Goal: Find specific page/section: Find specific page/section

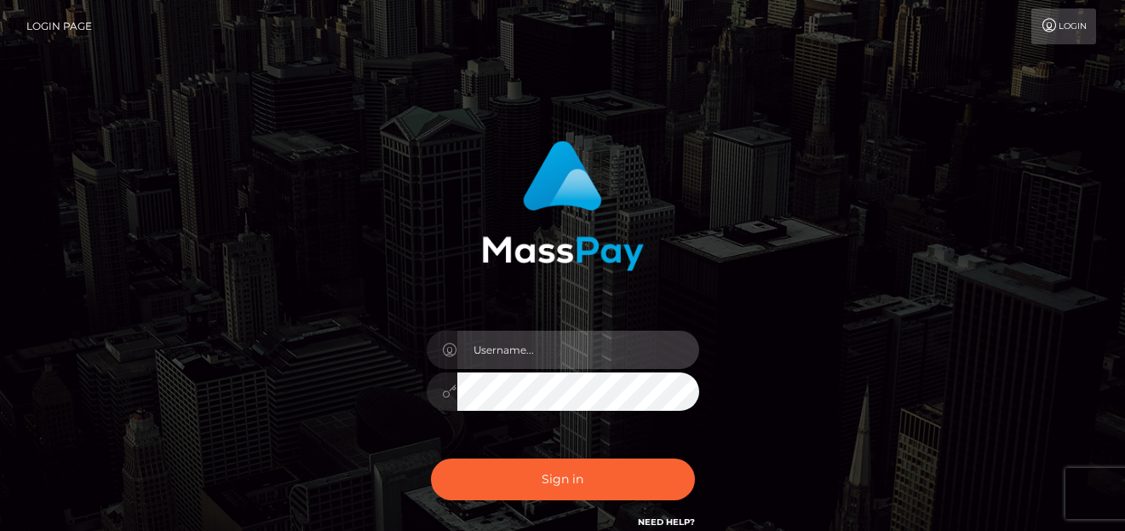
type input "denise"
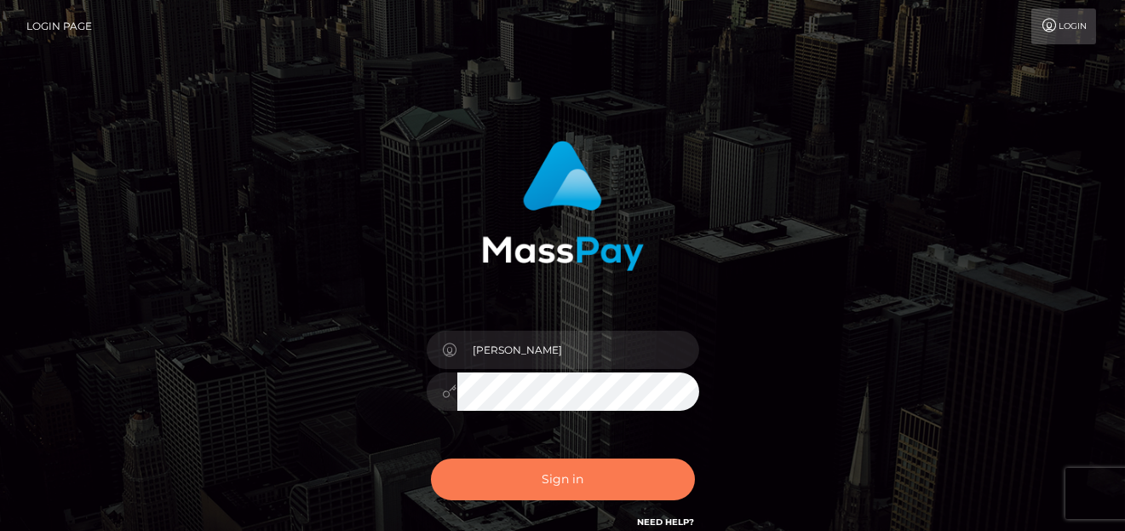
click at [552, 471] on button "Sign in" at bounding box center [563, 479] width 264 height 42
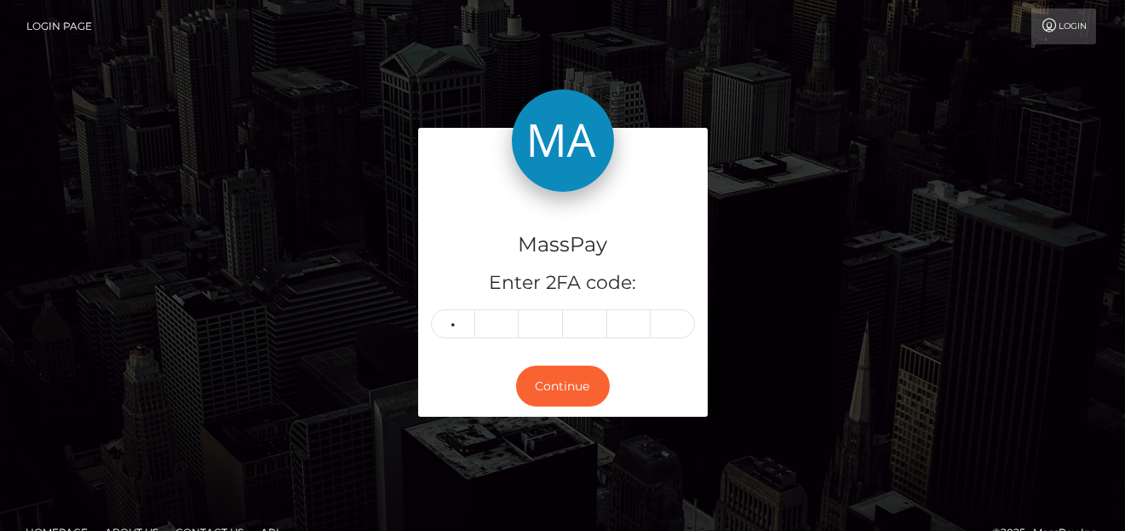
type input "9"
type input "1"
type input "3"
type input "4"
type input "8"
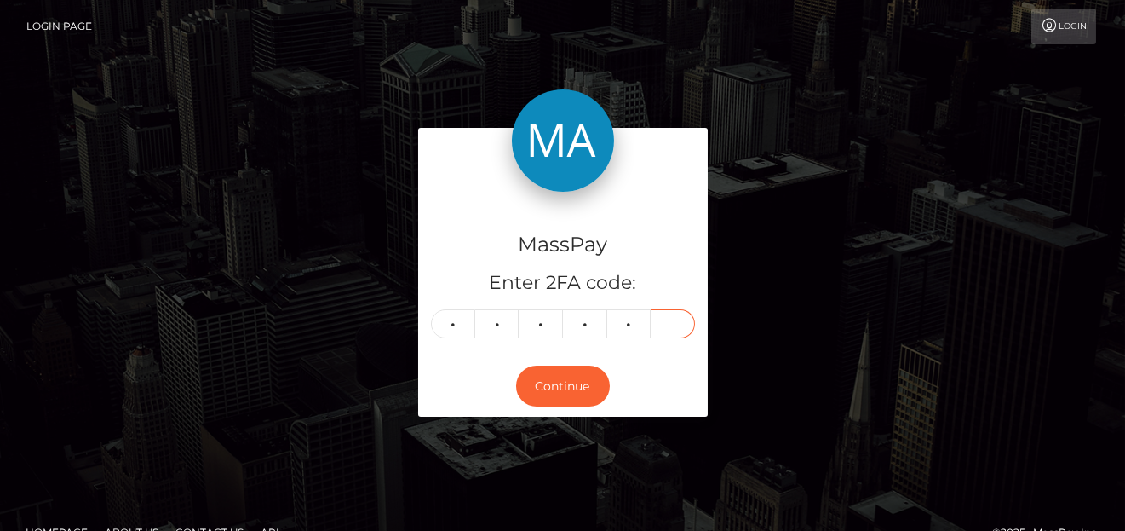
type input "8"
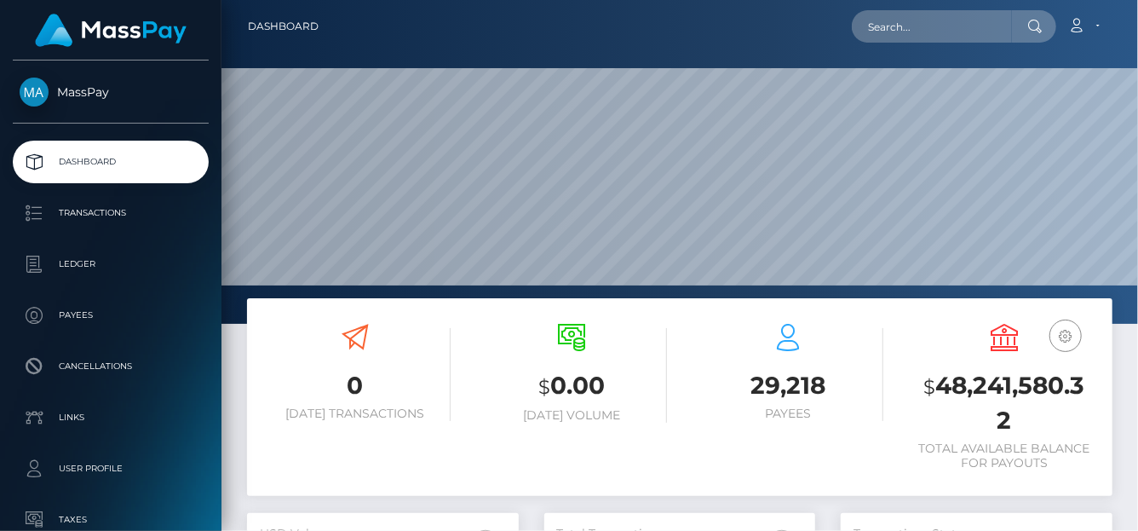
scroll to position [302, 272]
click at [866, 39] on input "text" at bounding box center [932, 26] width 160 height 32
paste input "qtoboliqev@gmail.com"
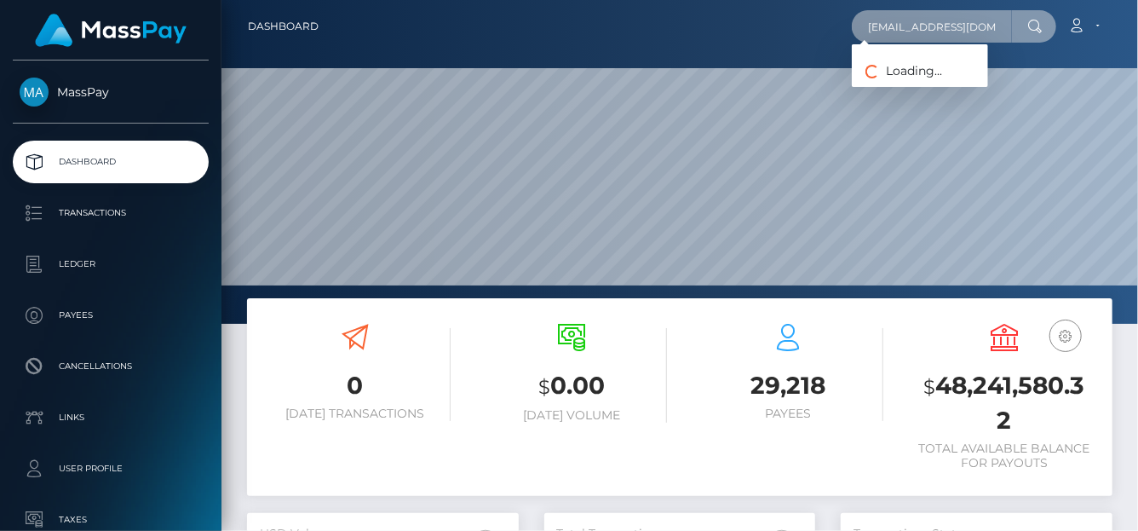
type input "qtoboliqev@gmail.com"
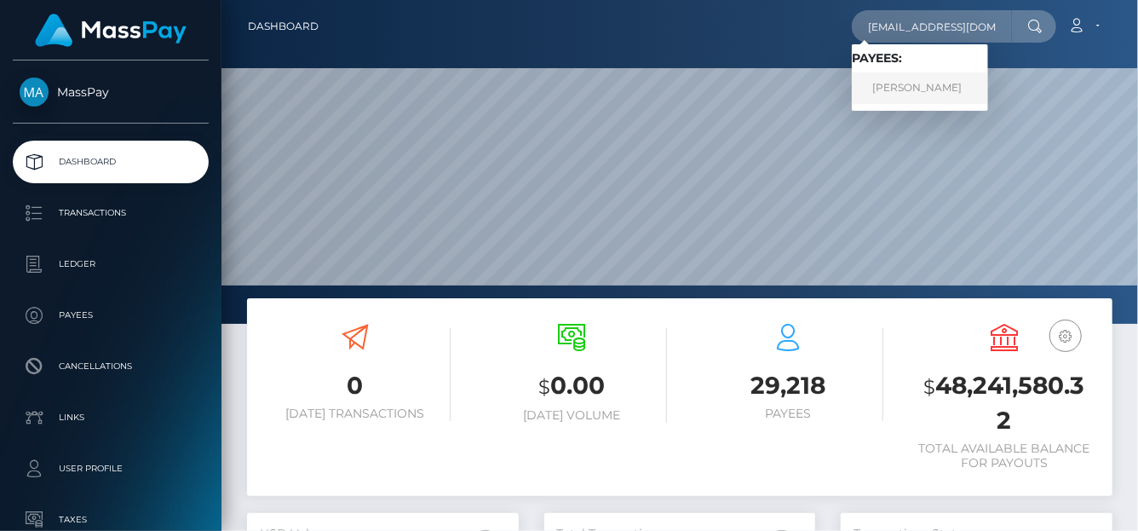
click at [902, 93] on link "MARIIA Dmitrievna ZAKHAROVA" at bounding box center [920, 88] width 136 height 32
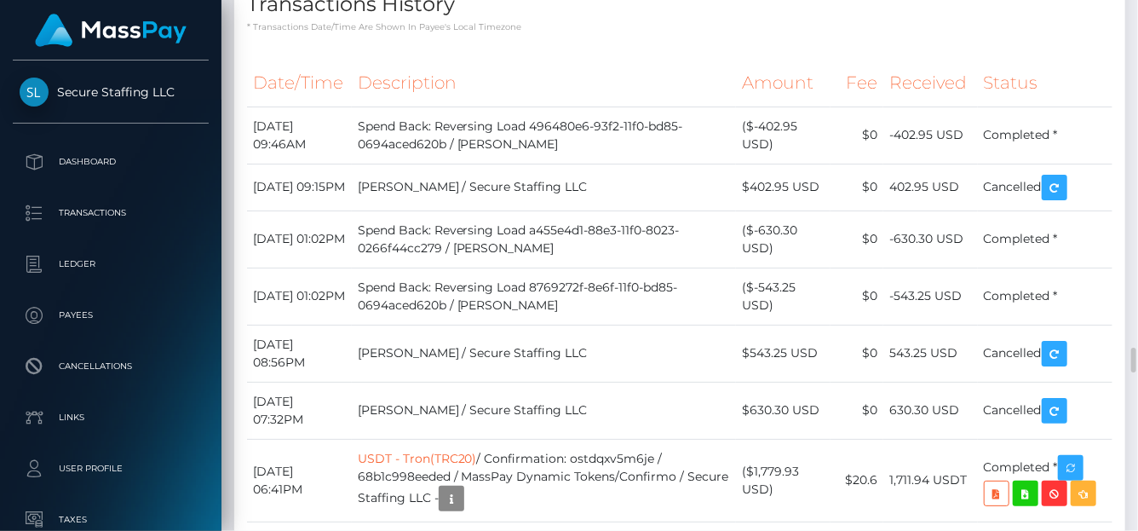
scroll to position [3754, 0]
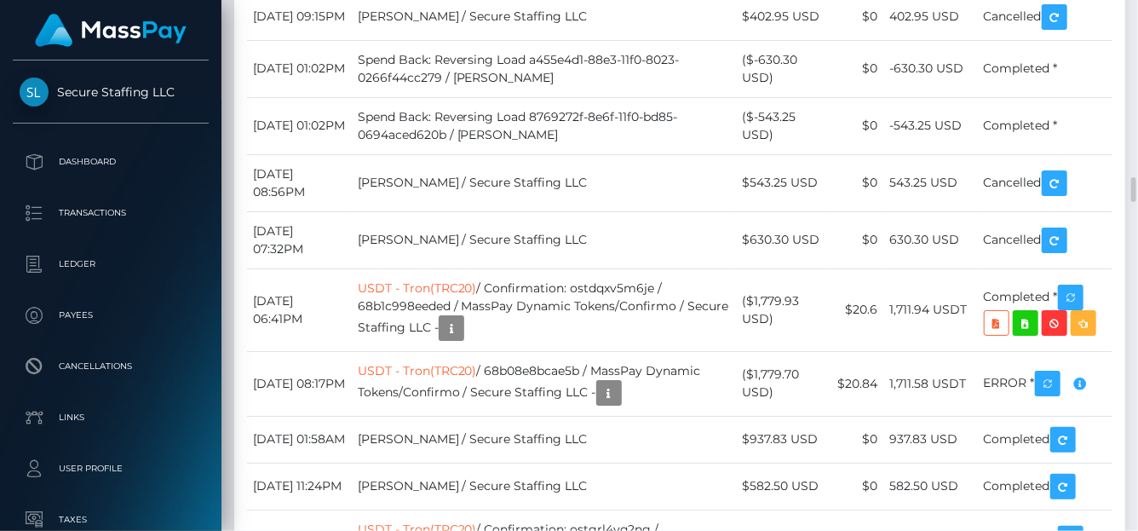
drag, startPoint x: 811, startPoint y: 105, endPoint x: 766, endPoint y: 101, distance: 45.3
copy td "402.95"
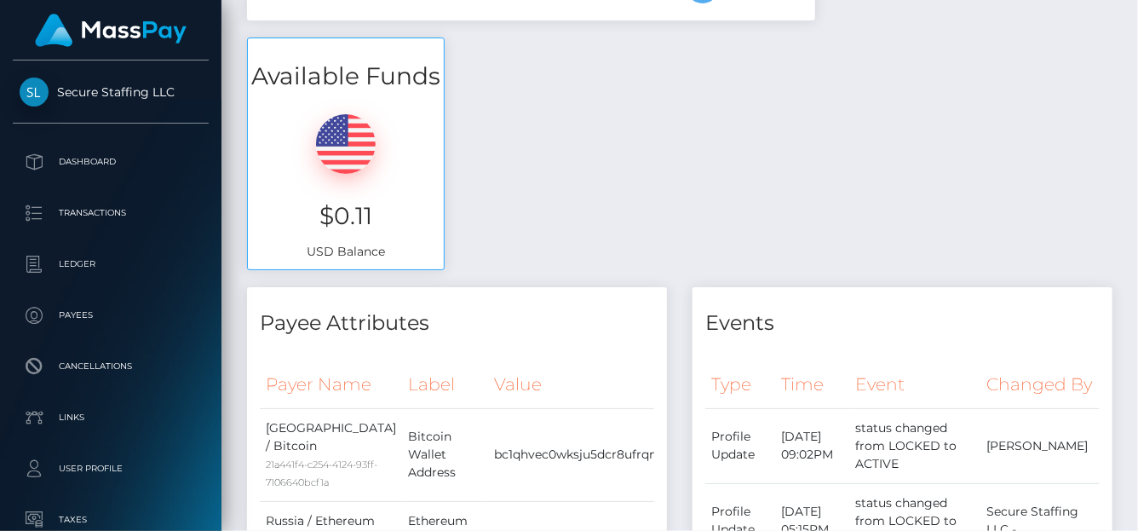
scroll to position [0, 0]
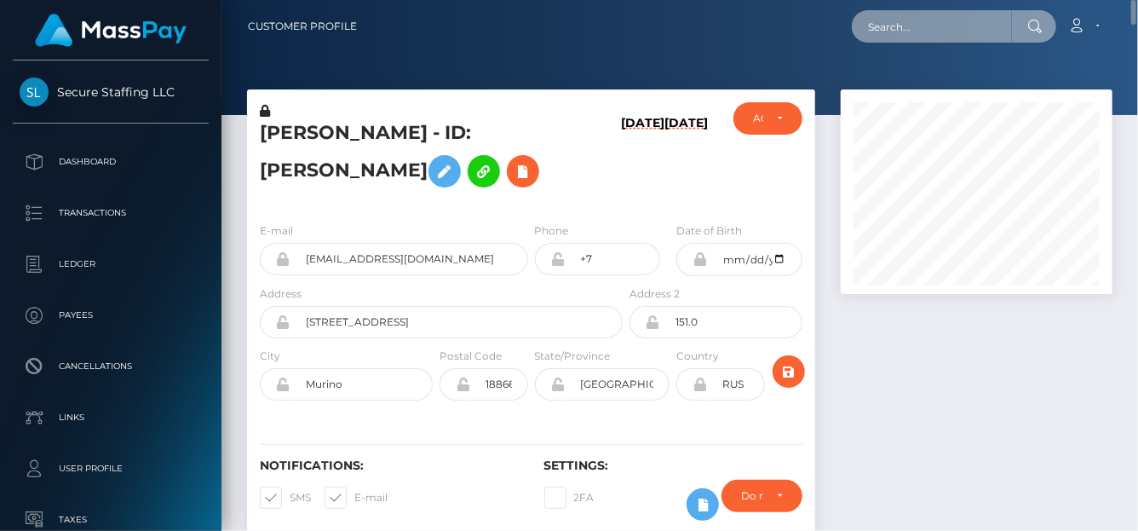
click at [891, 28] on input "text" at bounding box center [932, 26] width 160 height 32
paste input "forgetpauline1@gmail.com"
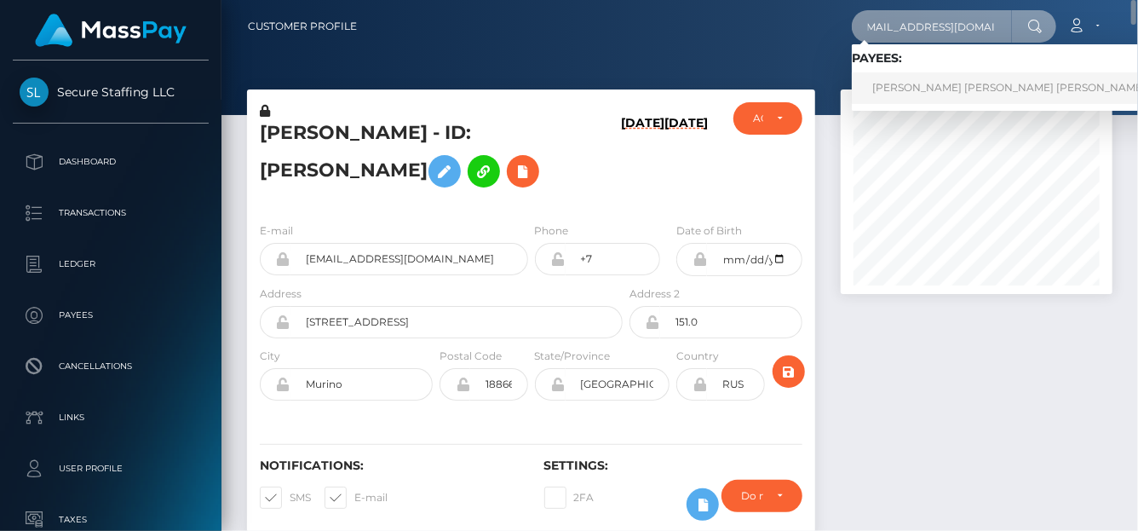
type input "forgetpauline1@gmail.com"
click at [921, 85] on link "PAULINE THERESE CHRISTINE LEONTINE FORGET" at bounding box center [1032, 88] width 360 height 32
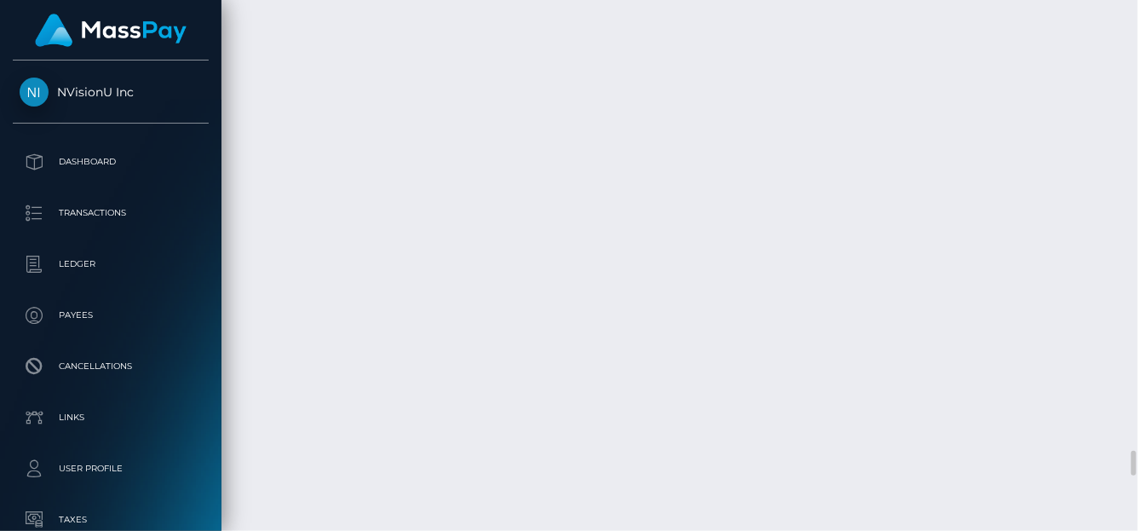
scroll to position [9721, 0]
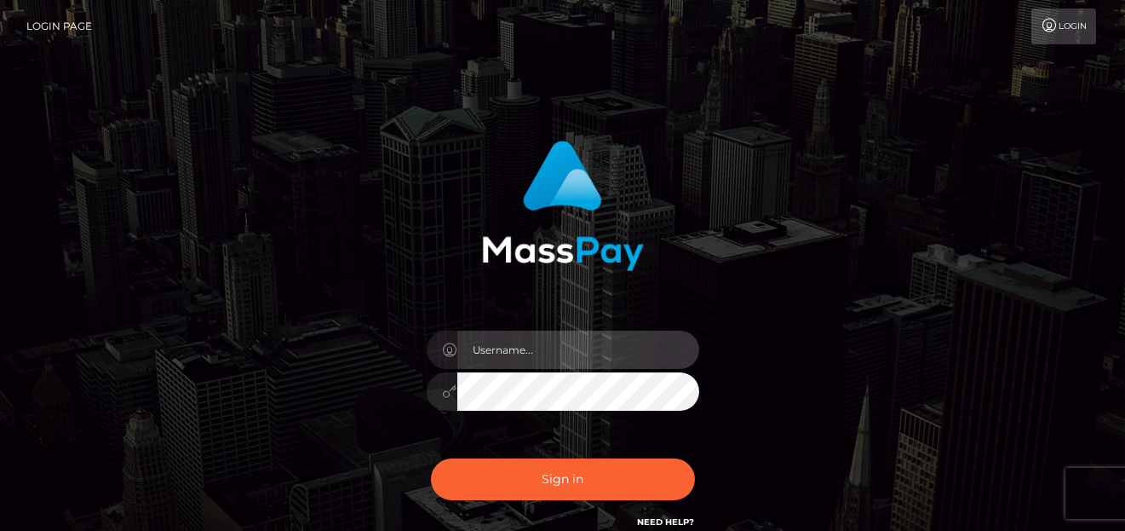
type input "denise"
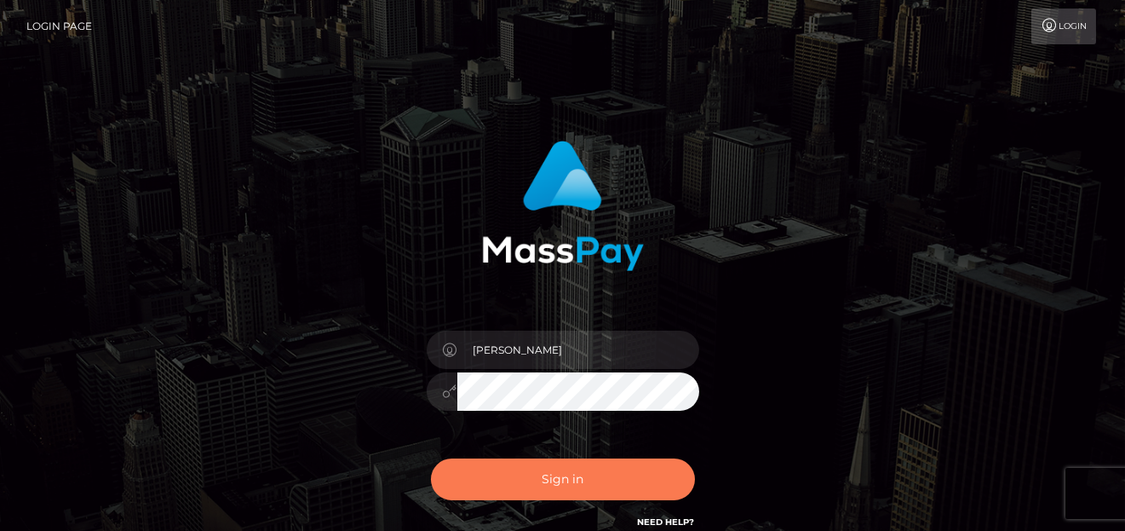
click at [656, 498] on div "Sign in Need Help?" at bounding box center [563, 486] width 298 height 76
click at [656, 490] on button "Sign in" at bounding box center [563, 479] width 264 height 42
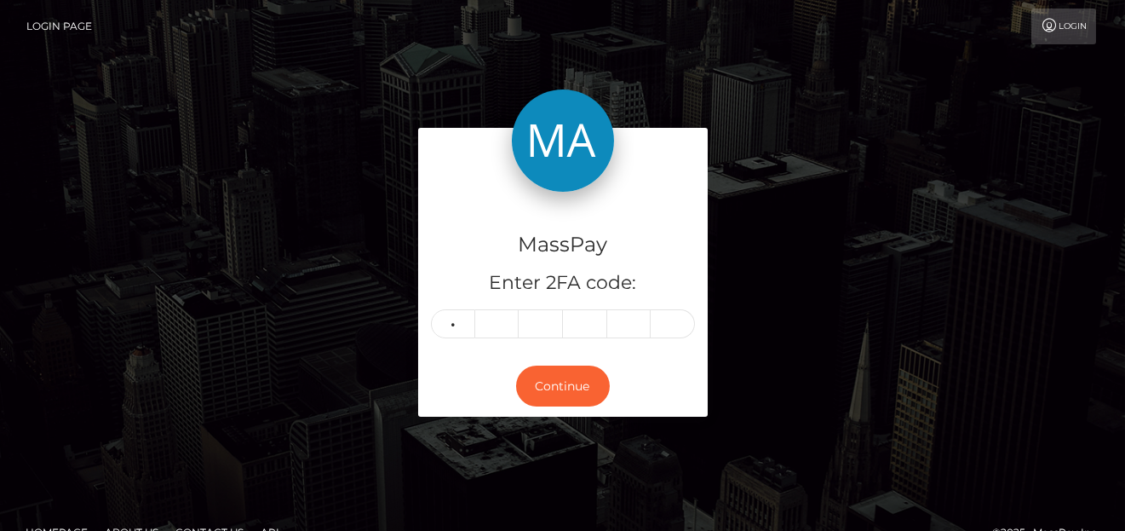
type input "9"
type input "5"
type input "7"
type input "8"
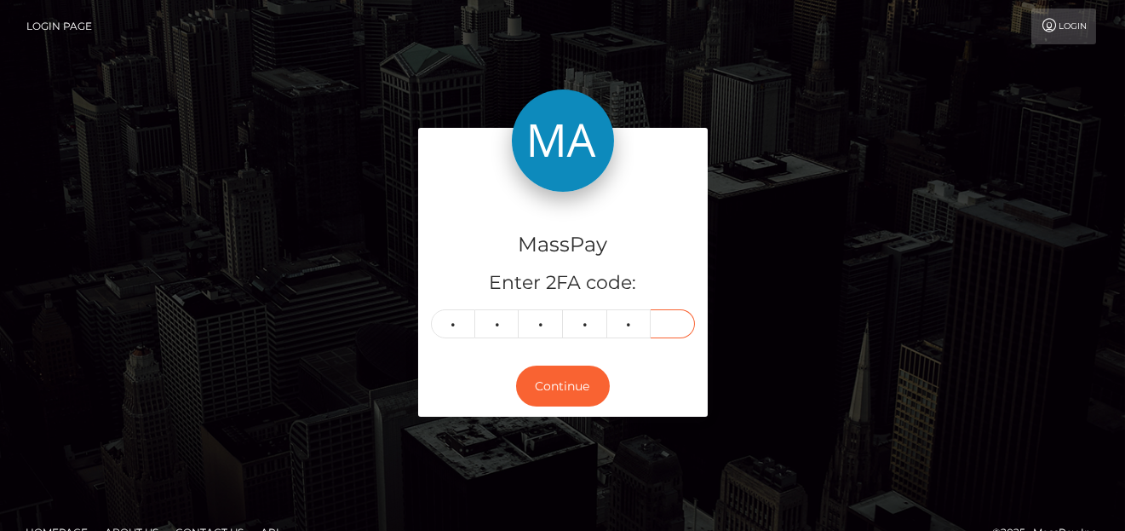
type input "2"
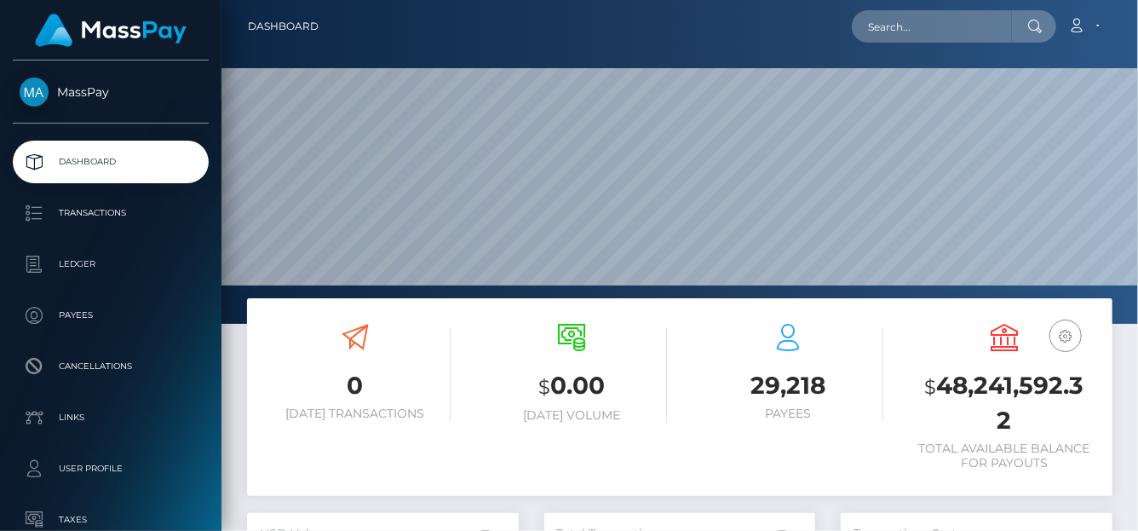
scroll to position [302, 272]
click at [884, 21] on input "text" at bounding box center [932, 26] width 160 height 32
paste input "08df1824-adb7-4e23-a3aa-939616a81e79"
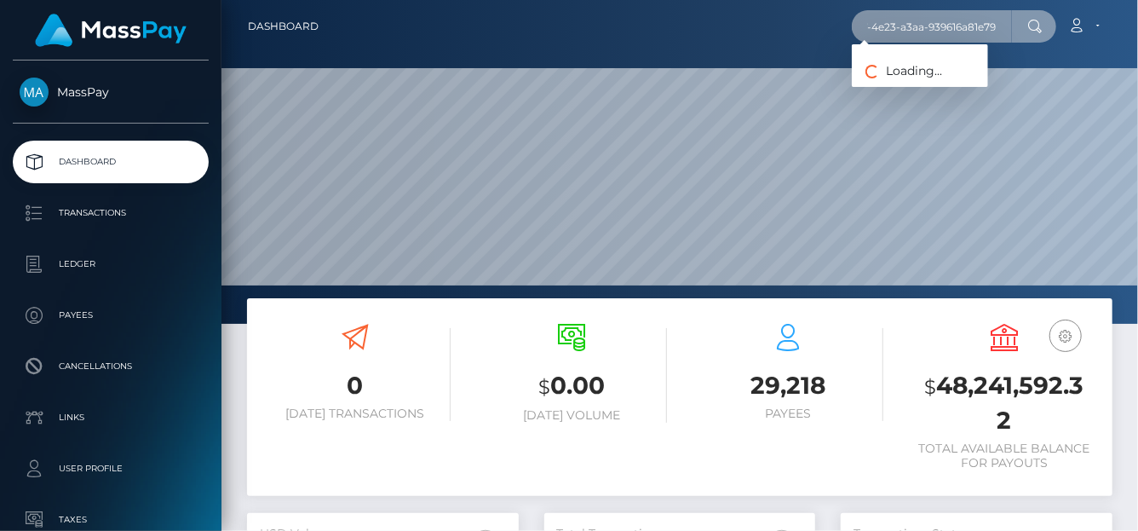
type input "08df1824-adb7-4e23-a3aa-939616a81e79"
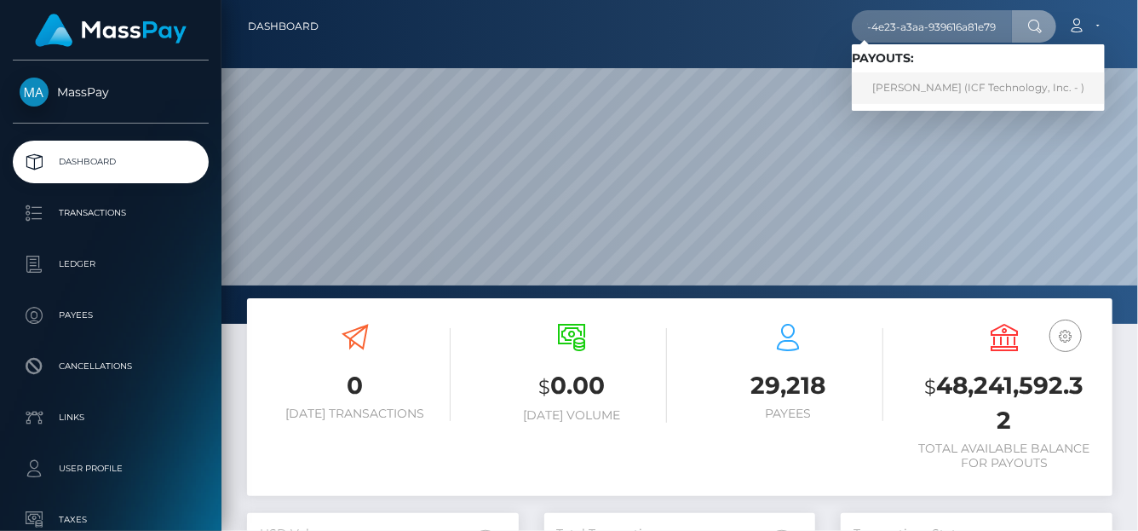
click at [899, 93] on link "Annie Church (ICF Technology, Inc. - )" at bounding box center [978, 88] width 253 height 32
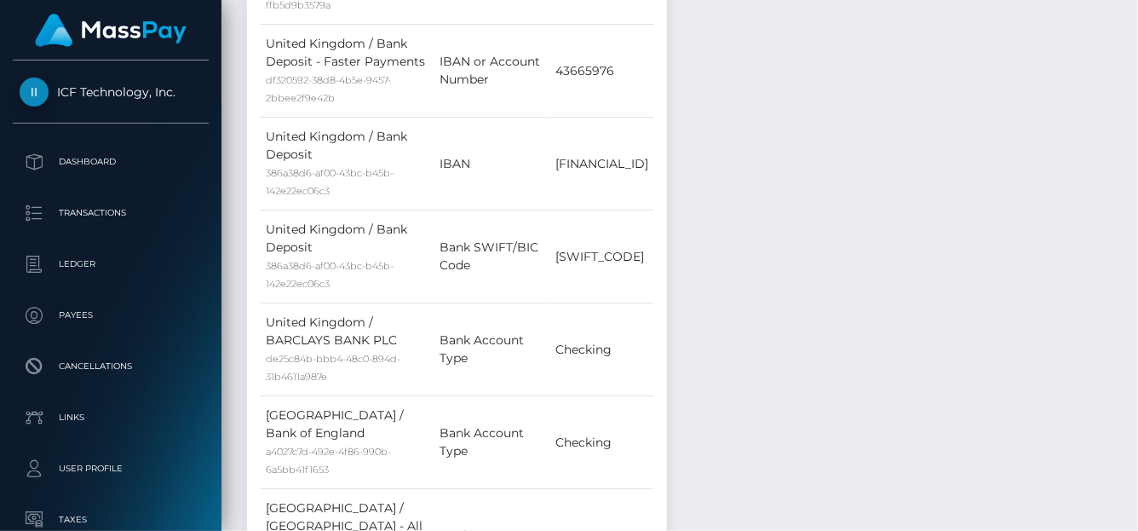
scroll to position [2646, 0]
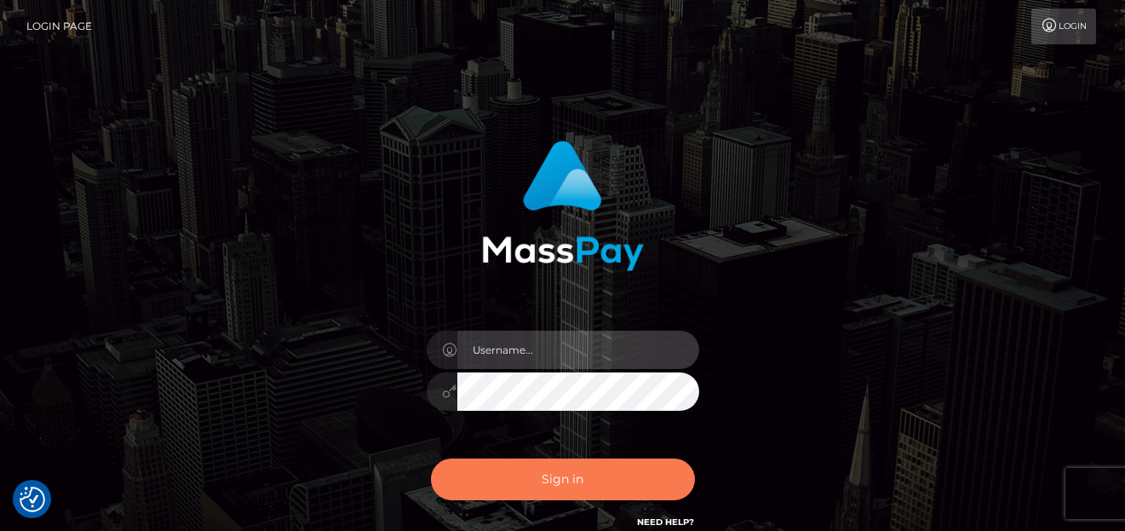
type input "denise"
click at [619, 491] on button "Sign in" at bounding box center [563, 479] width 264 height 42
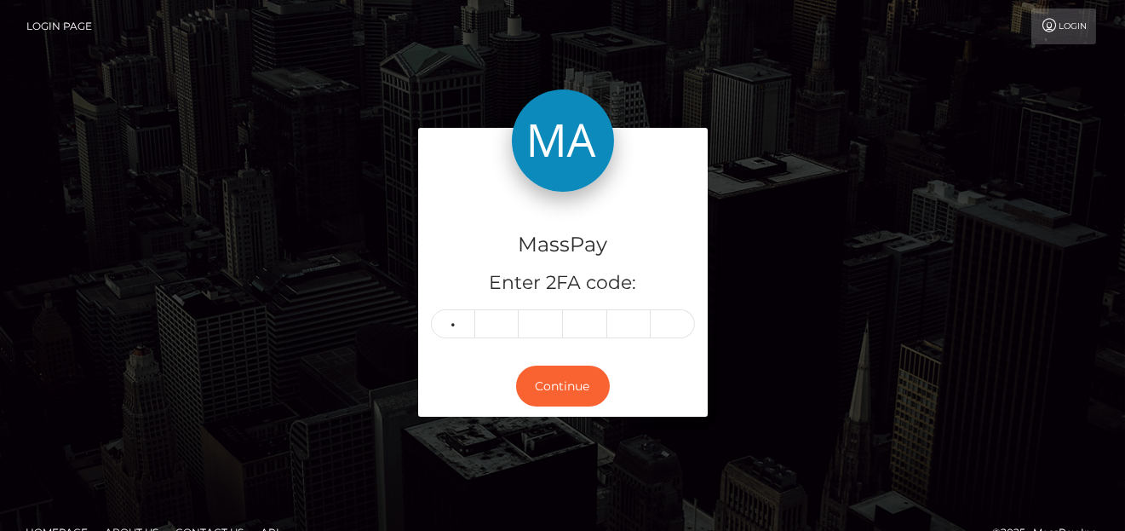
type input "8"
type input "4"
type input "2"
type input "1"
type input "3"
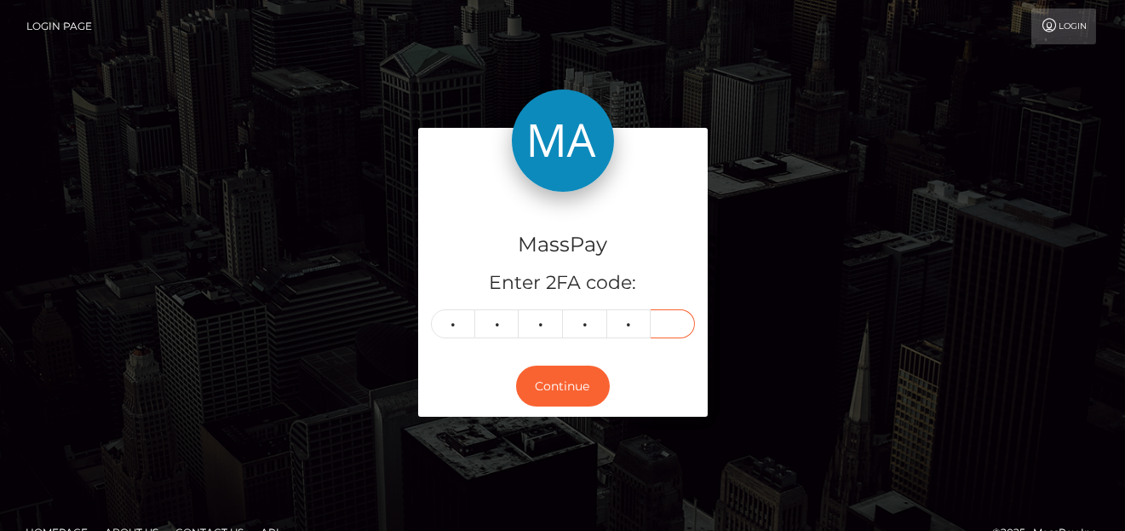
type input "8"
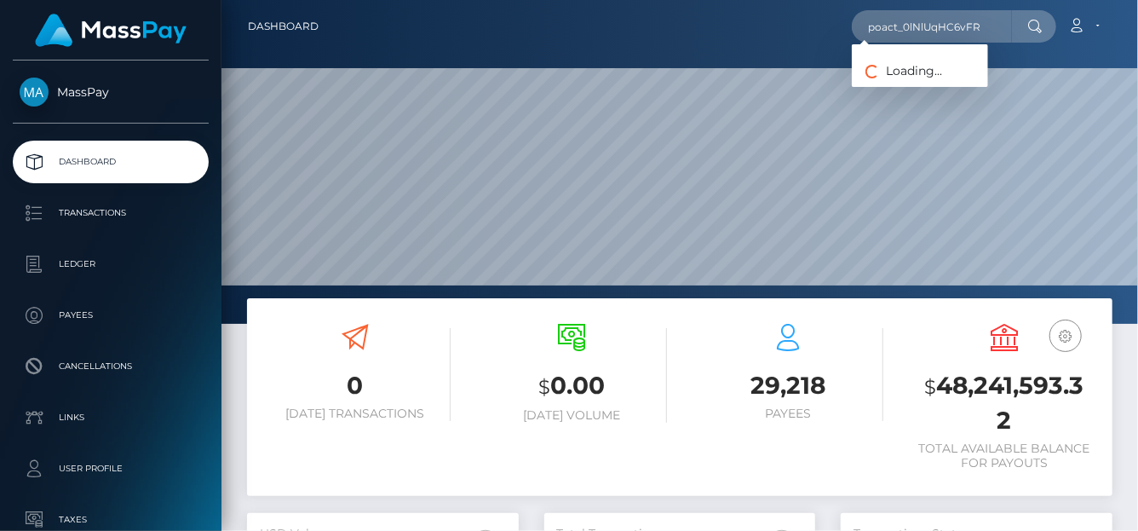
scroll to position [302, 272]
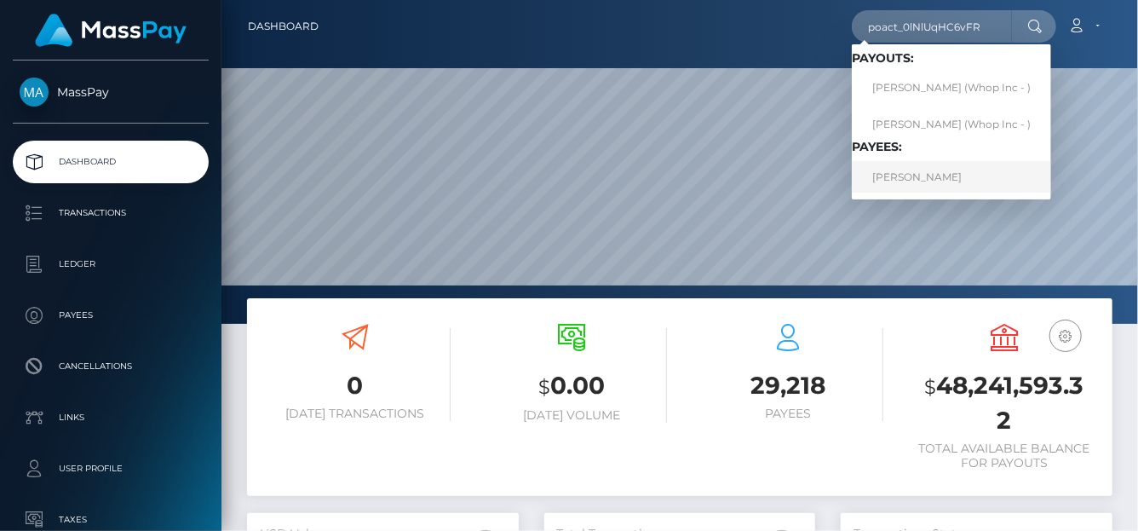
type input "poact_0lNlUqHC6vFR"
click at [915, 175] on link "MARCEL KULL" at bounding box center [951, 177] width 199 height 32
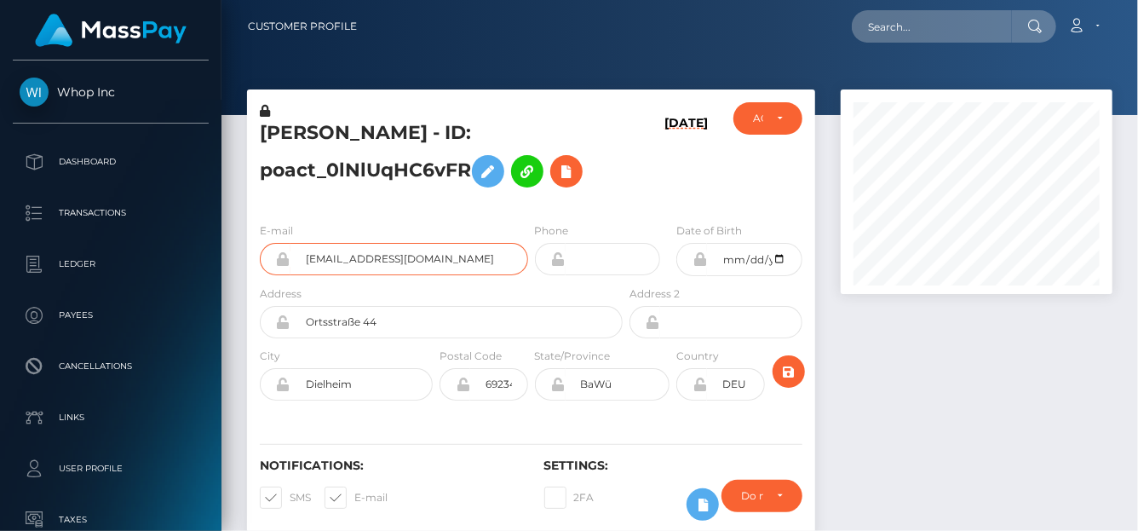
scroll to position [204, 272]
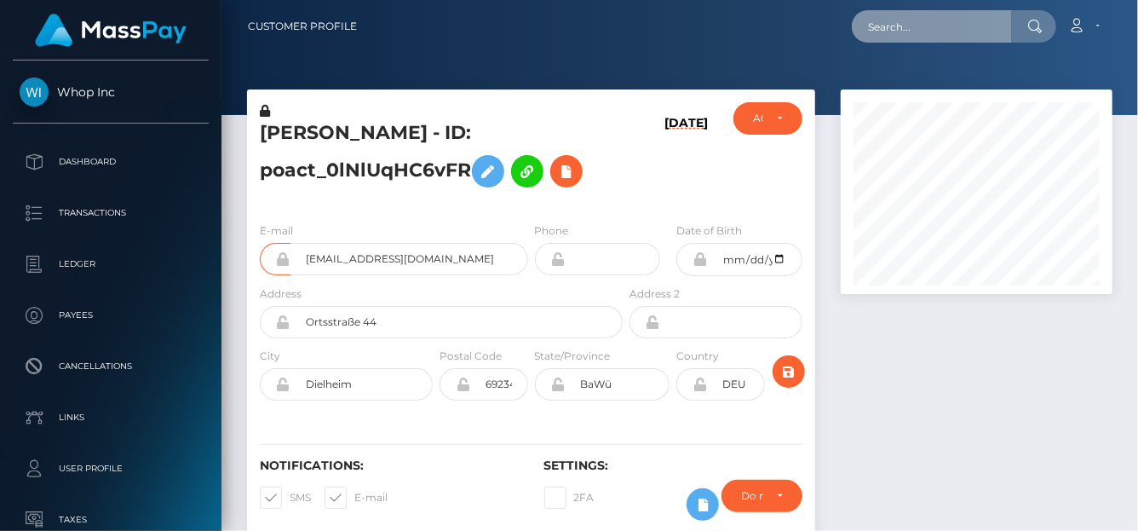
click at [877, 17] on input "text" at bounding box center [932, 26] width 160 height 32
paste input "duchess10168@gmail.com"
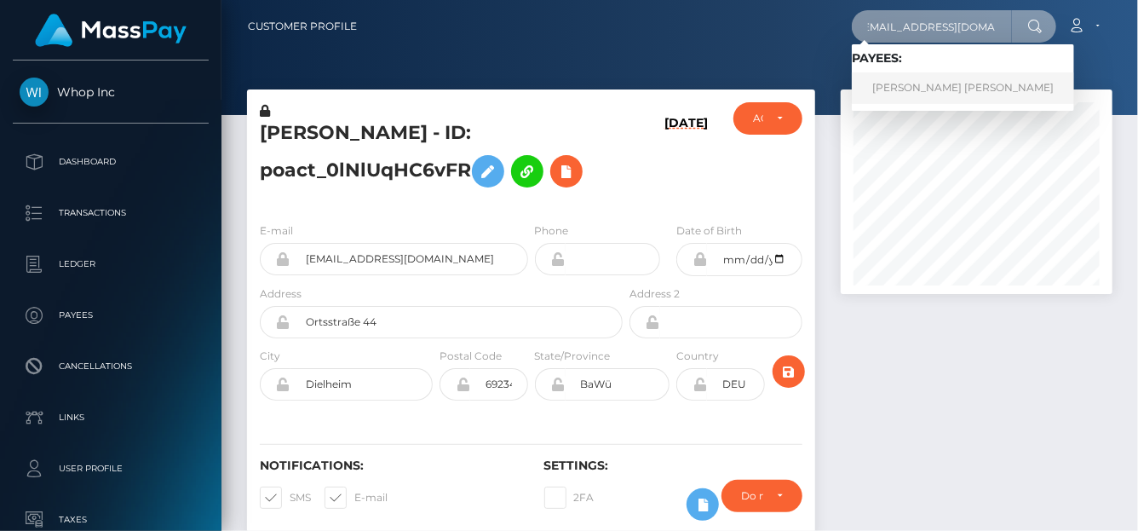
type input "duchess10168@gmail.com"
click at [895, 90] on link "RACHEL ELIZABETH CARLSON" at bounding box center [963, 88] width 222 height 32
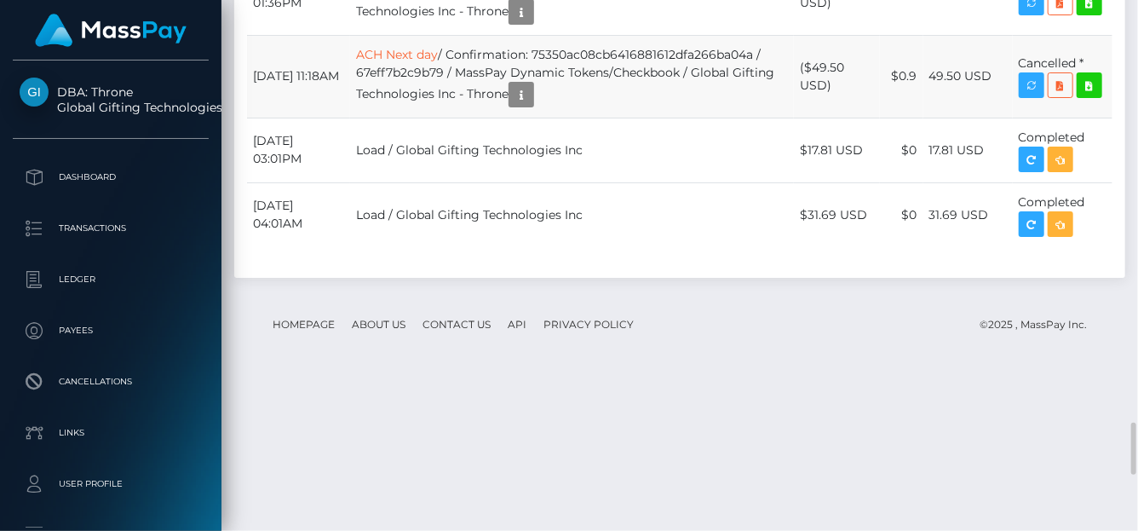
scroll to position [4778, 0]
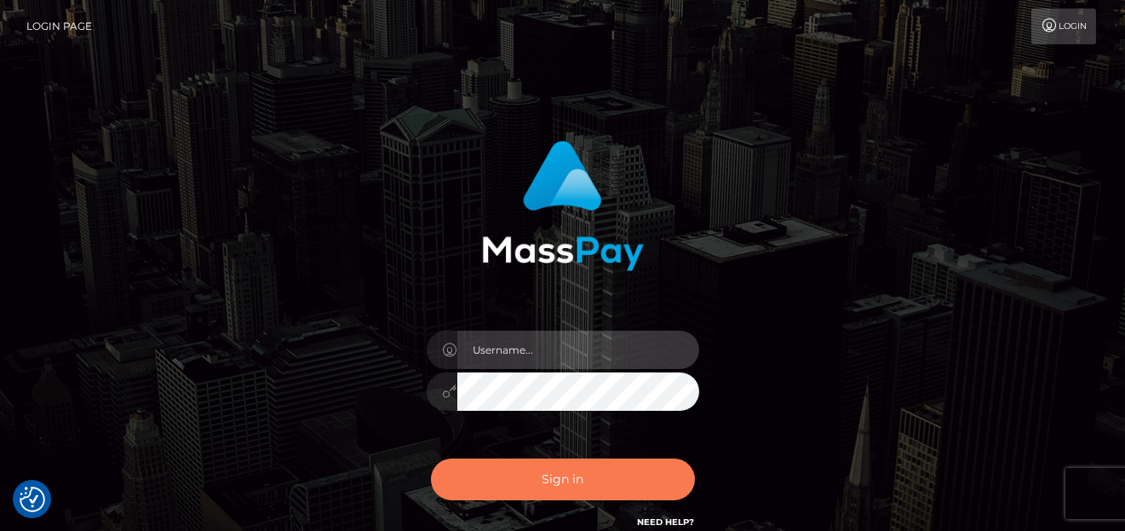
type input "denise"
click at [514, 475] on button "Sign in" at bounding box center [563, 479] width 264 height 42
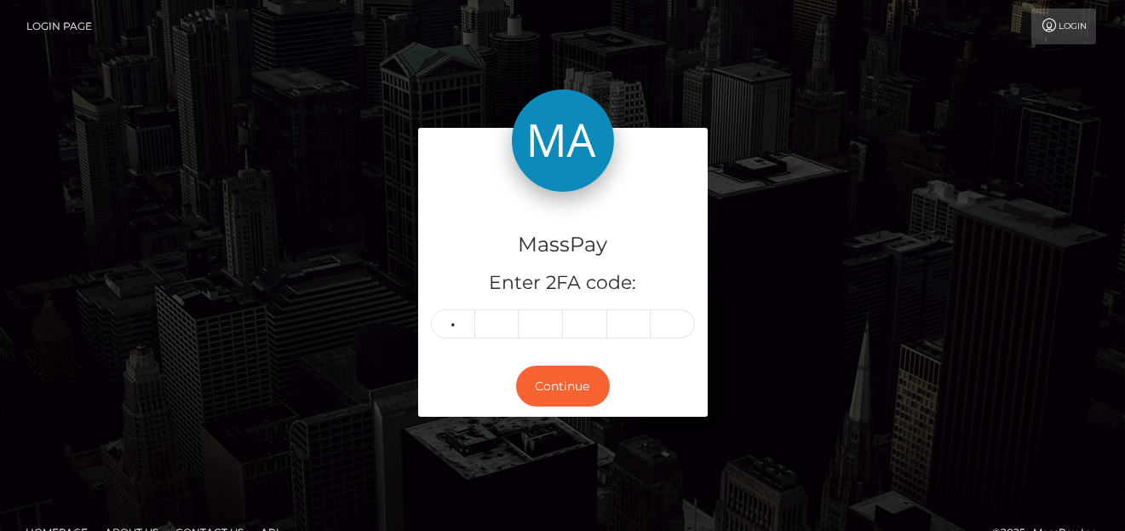
type input "3"
type input "6"
type input "8"
type input "1"
type input "0"
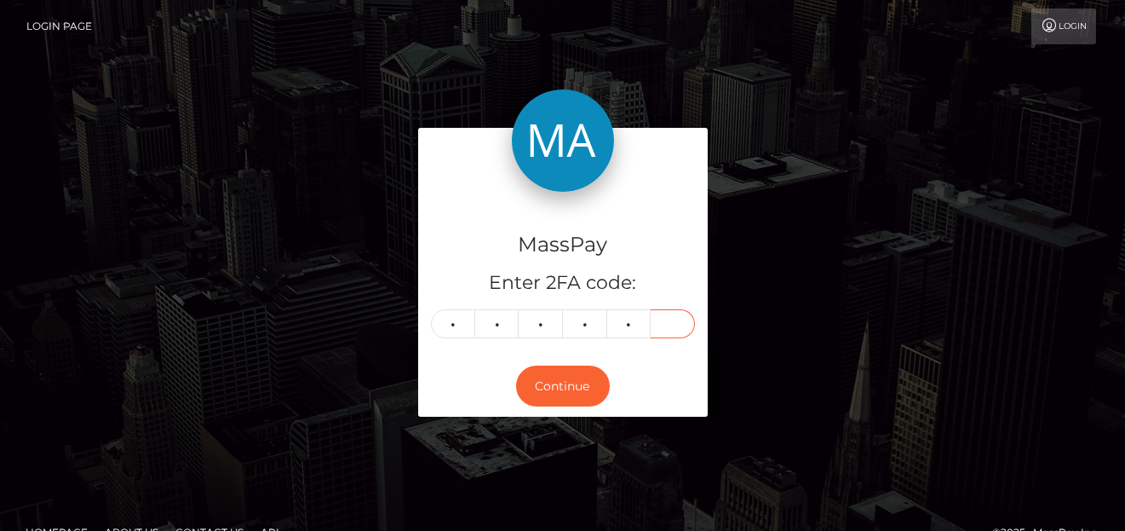
type input "4"
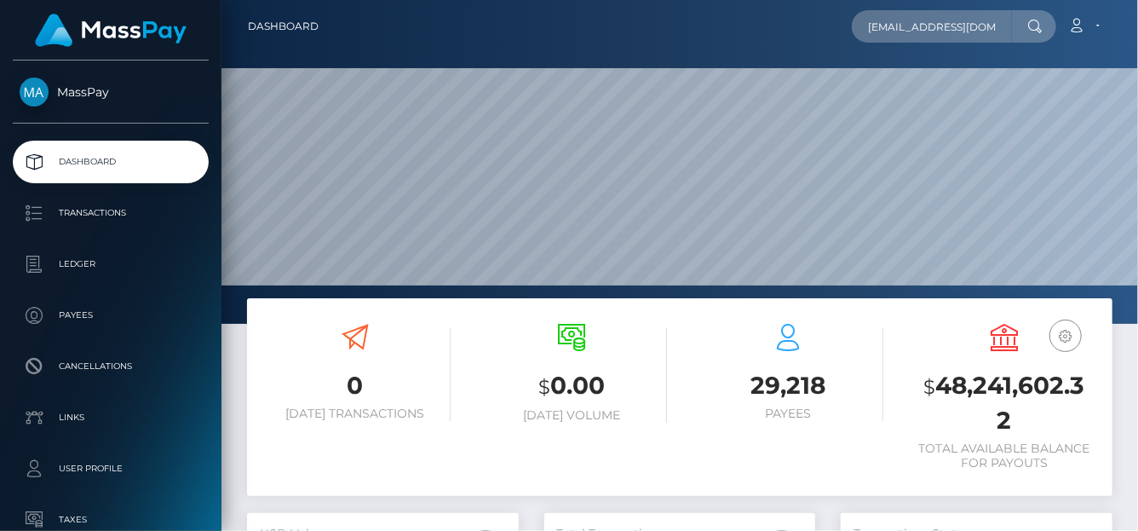
scroll to position [302, 272]
type input "nevispac1@gmail.com"
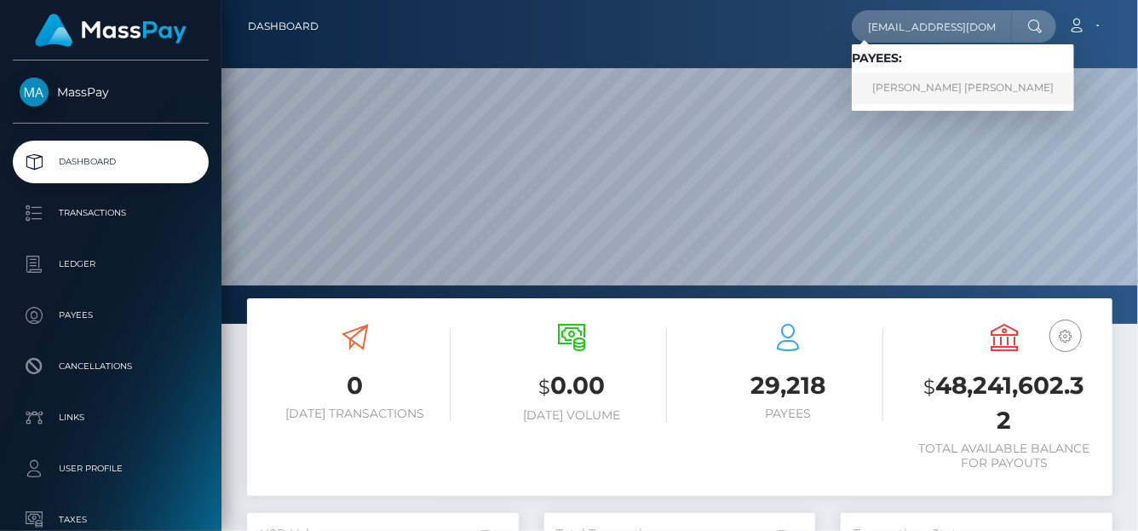
click at [903, 87] on link "TOMAS DAVID MADRIZ MATA" at bounding box center [963, 88] width 222 height 32
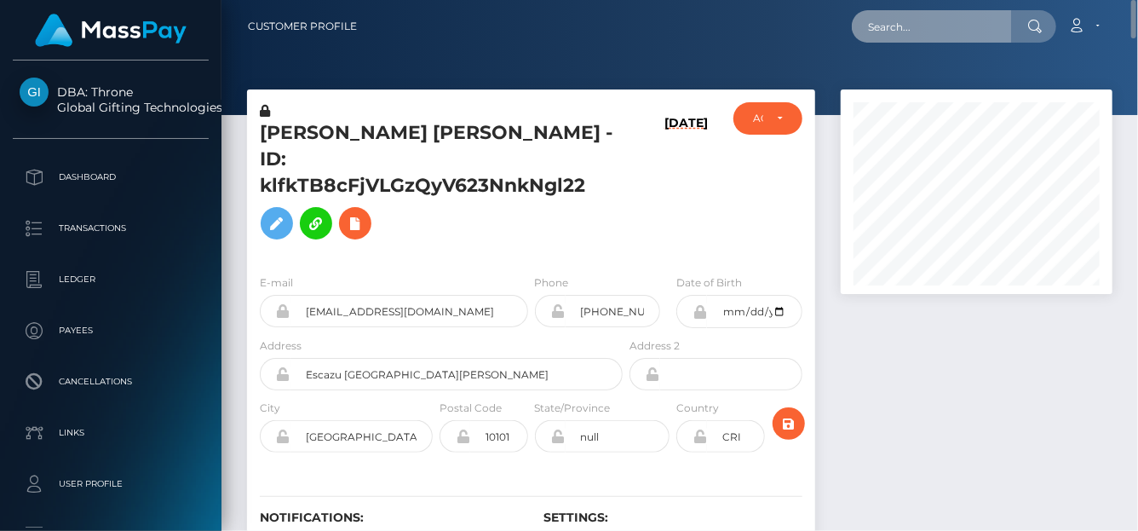
click at [887, 19] on input "text" at bounding box center [932, 26] width 160 height 32
paste input "judsrebecca@gmail.com"
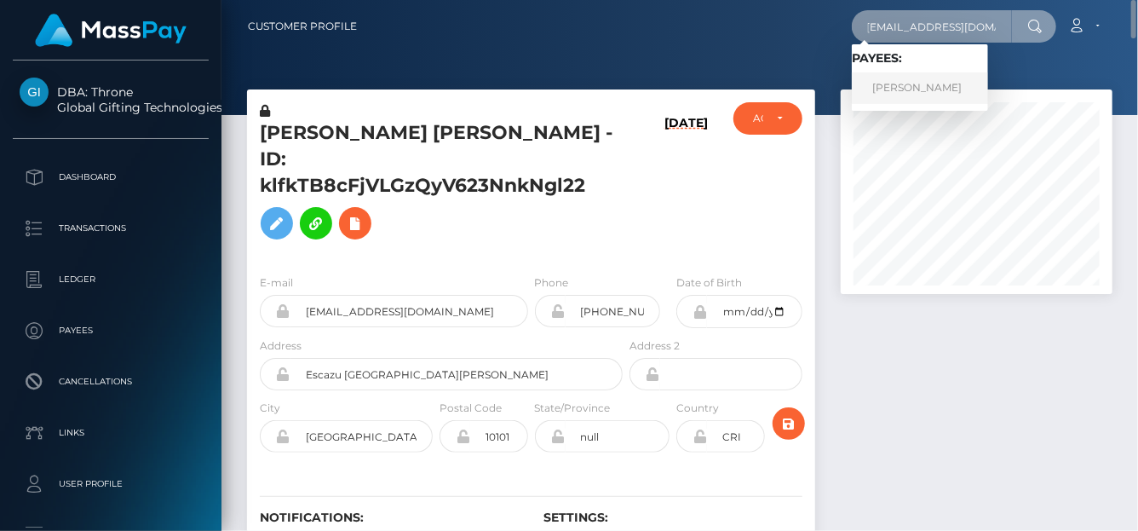
type input "judsrebecca@gmail.com"
click at [916, 79] on link "Rebecca Judson" at bounding box center [920, 88] width 136 height 32
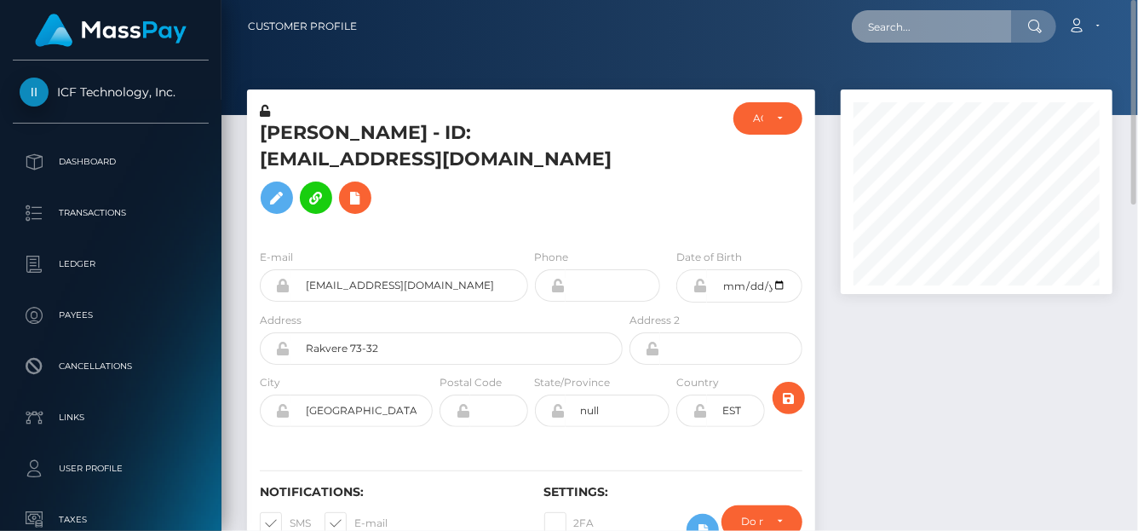
click at [883, 26] on input "text" at bounding box center [932, 26] width 160 height 32
paste input "[EMAIL_ADDRESS][DOMAIN_NAME]"
drag, startPoint x: 862, startPoint y: 28, endPoint x: 1133, endPoint y: 29, distance: 270.9
click at [1133, 29] on nav "Customer Profile donnieray317@gmail.com Loading... Loading..." at bounding box center [679, 26] width 917 height 53
paste input "titsmcgee12346@gmail.com h"
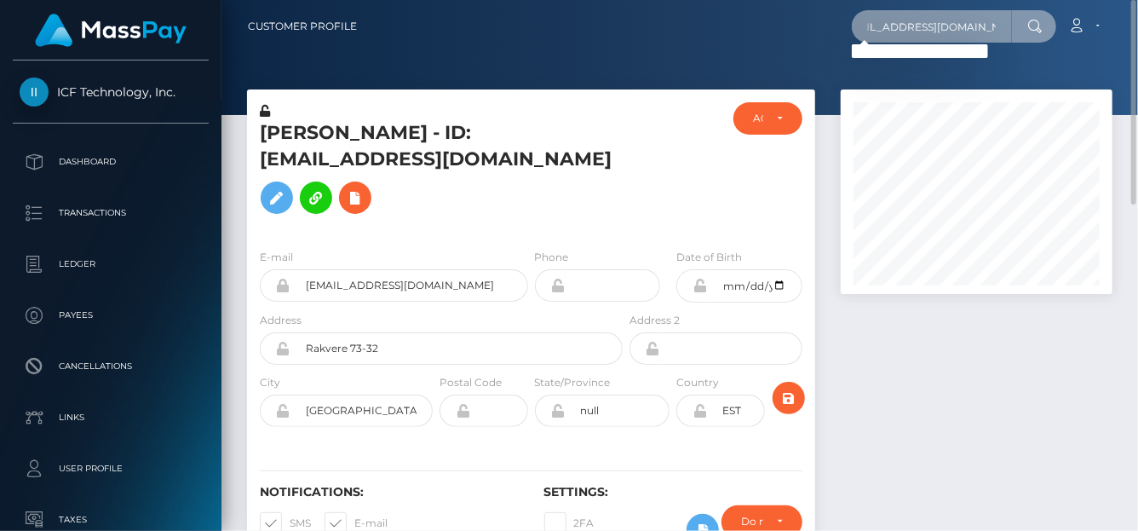
scroll to position [0, 21]
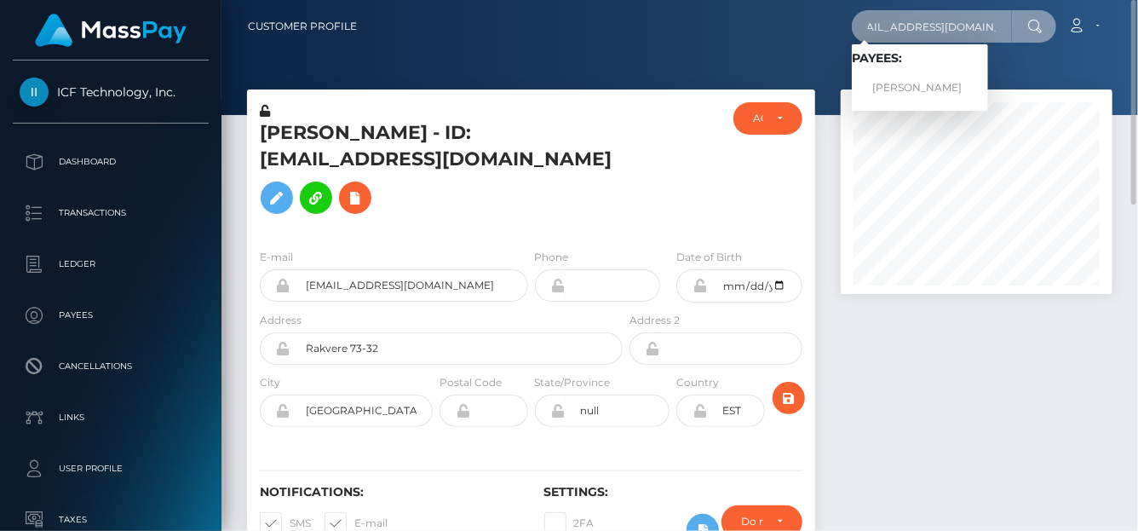
type input "[EMAIL_ADDRESS][DOMAIN_NAME]"
drag, startPoint x: 876, startPoint y: 97, endPoint x: 883, endPoint y: 87, distance: 12.3
click at [883, 87] on link "Donnie Hill" at bounding box center [920, 88] width 136 height 32
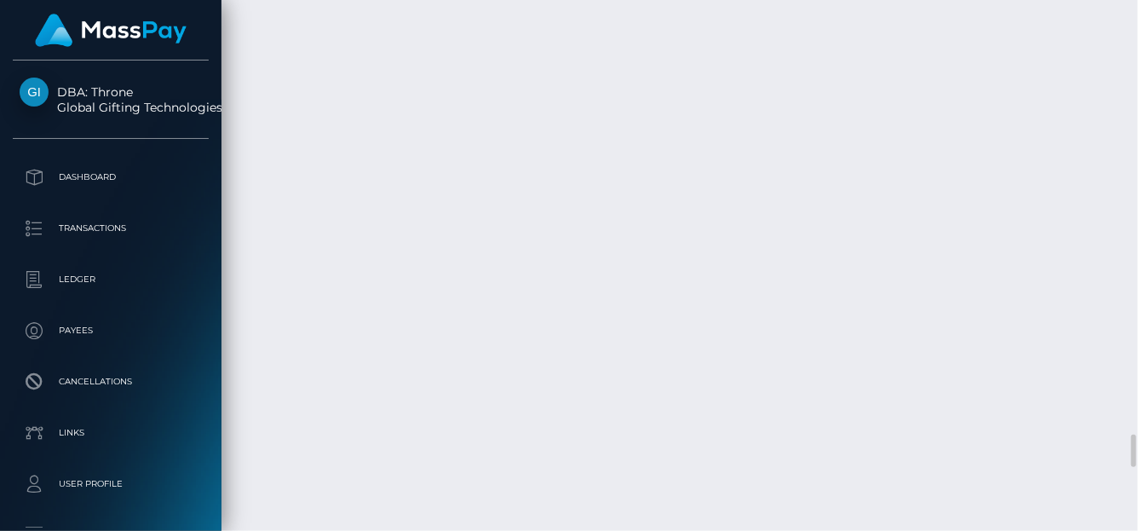
scroll to position [7423, 0]
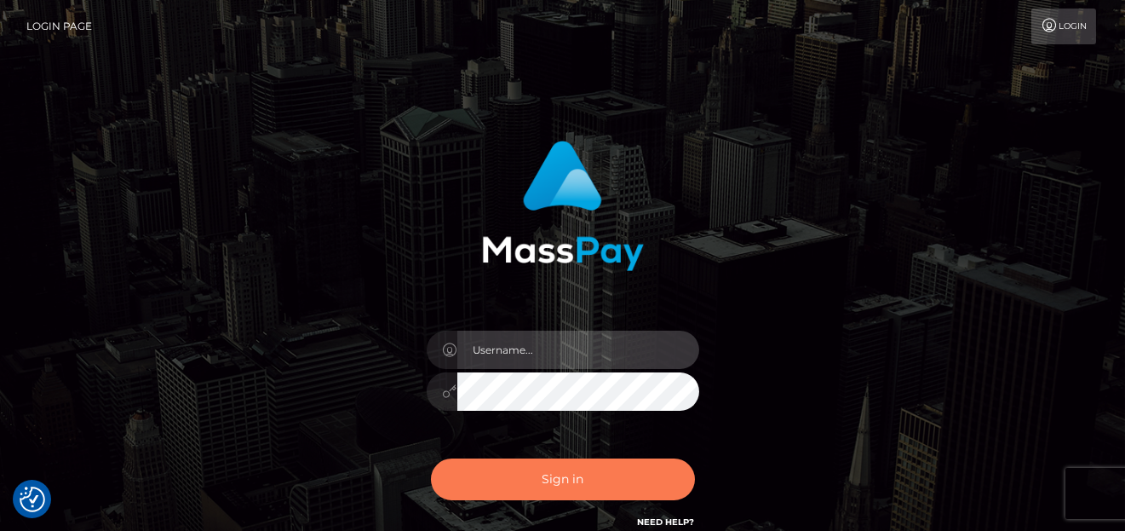
type input "[PERSON_NAME]"
drag, startPoint x: 498, startPoint y: 480, endPoint x: 500, endPoint y: 444, distance: 36.7
click at [500, 480] on button "Sign in" at bounding box center [563, 479] width 264 height 42
type input "denise"
click at [494, 465] on button "Sign in" at bounding box center [563, 479] width 264 height 42
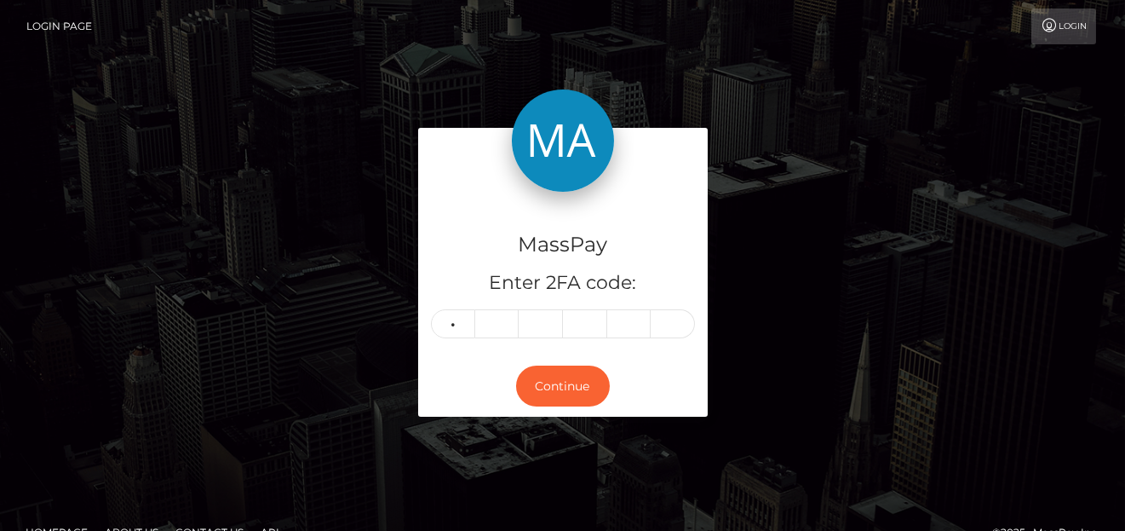
type input "6"
type input "4"
type input "1"
type input "6"
type input "2"
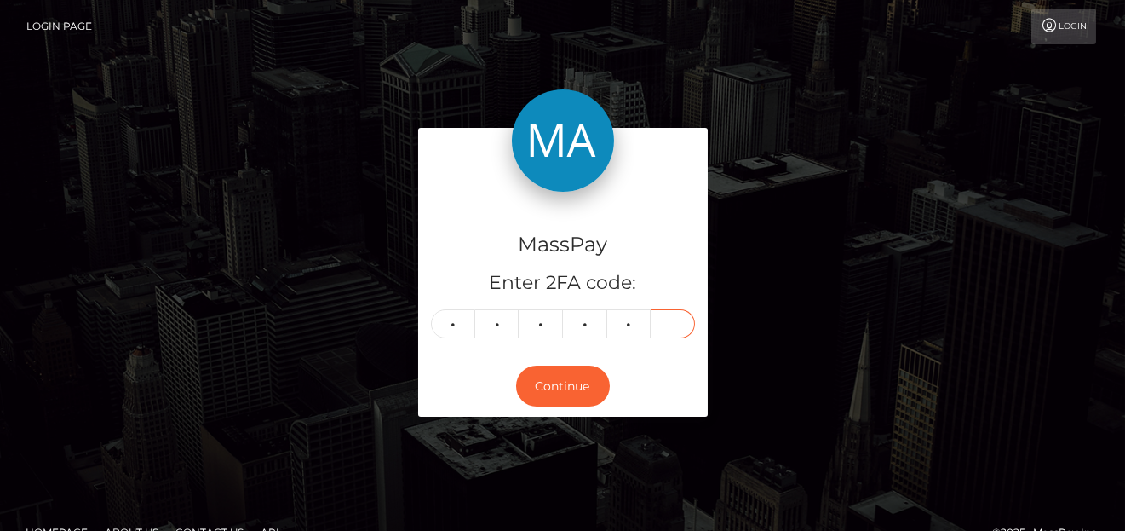
type input "4"
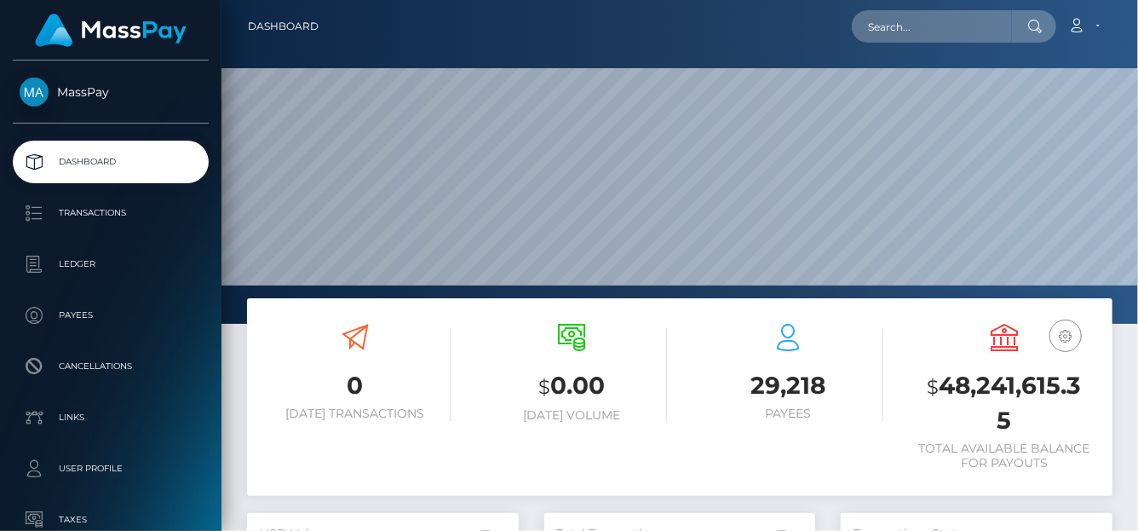
scroll to position [302, 272]
click at [905, 23] on input "text" at bounding box center [932, 26] width 160 height 32
paste input "ybemeo1810@gmail.com"
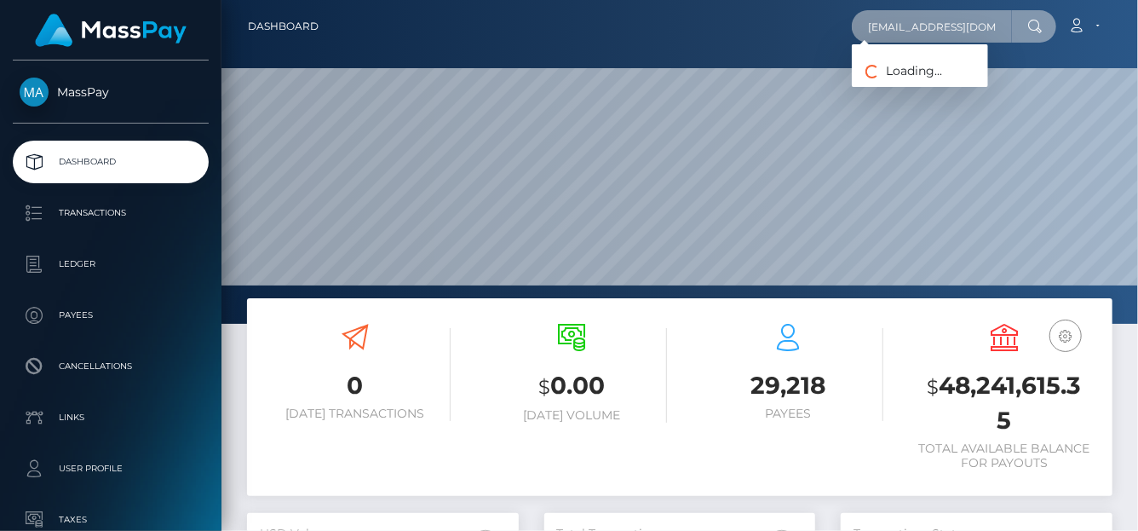
scroll to position [0, 2]
type input "ybemeo1810@gmail.com"
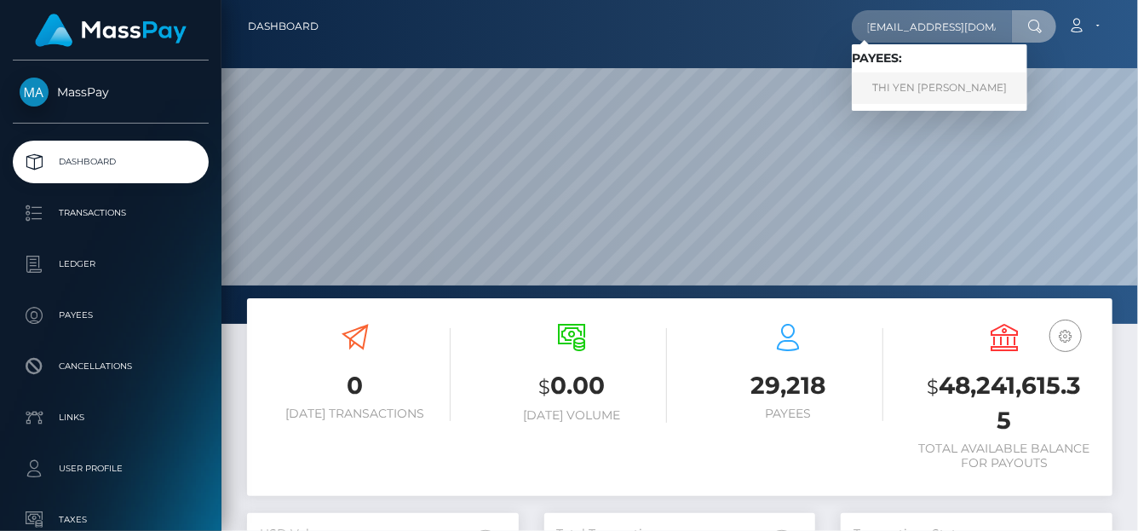
scroll to position [0, 0]
click at [896, 90] on link "THI YEN ANH LE" at bounding box center [939, 88] width 175 height 32
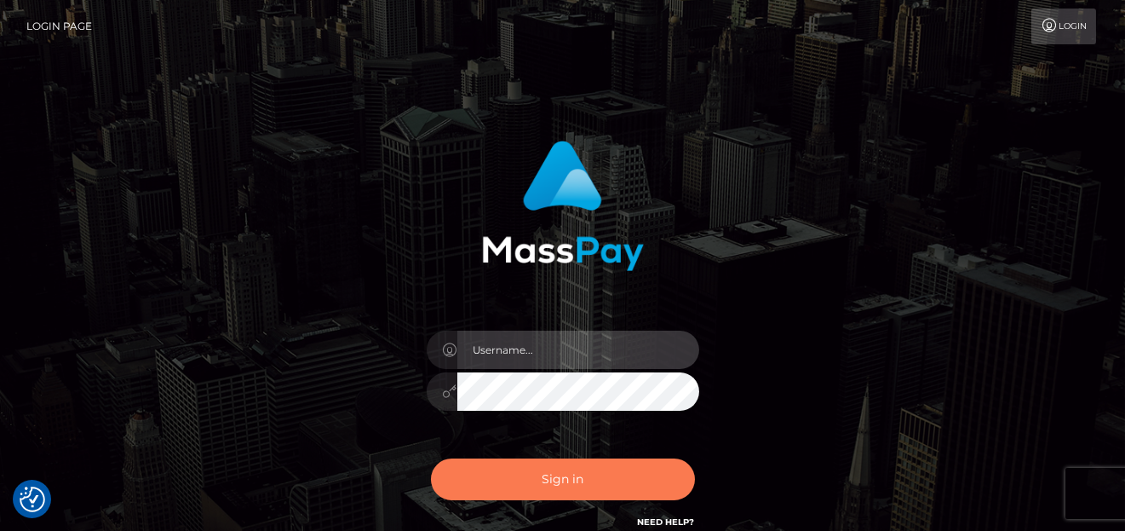
type input "denise"
click at [498, 461] on button "Sign in" at bounding box center [563, 479] width 264 height 42
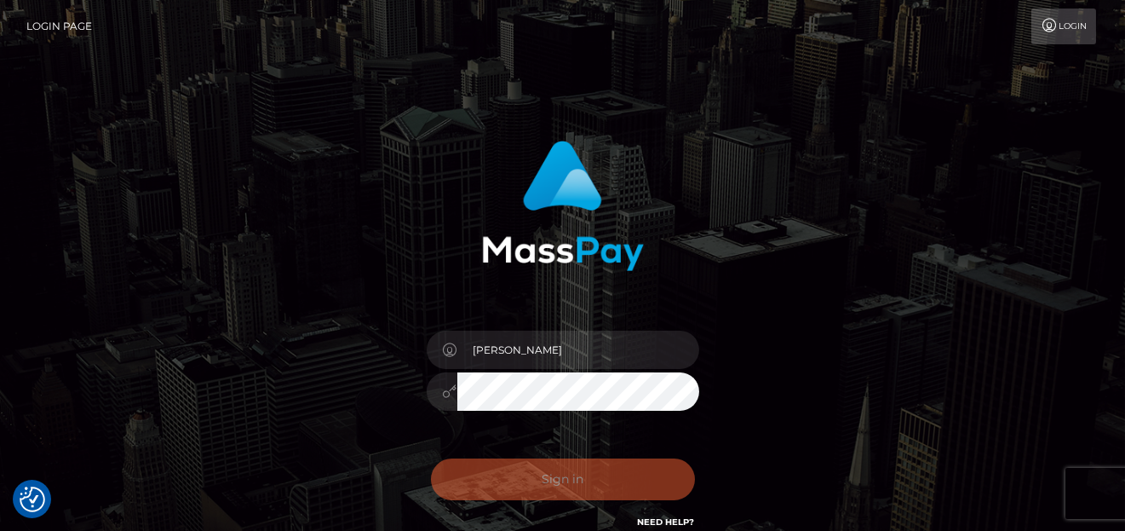
click at [509, 468] on div "Sign in Need Help?" at bounding box center [563, 486] width 298 height 76
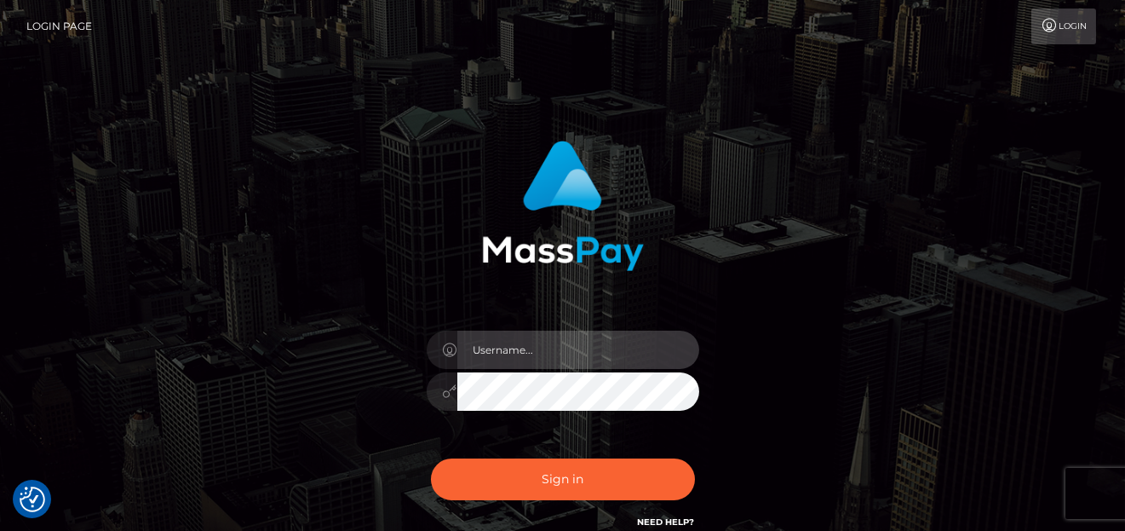
type input "denise"
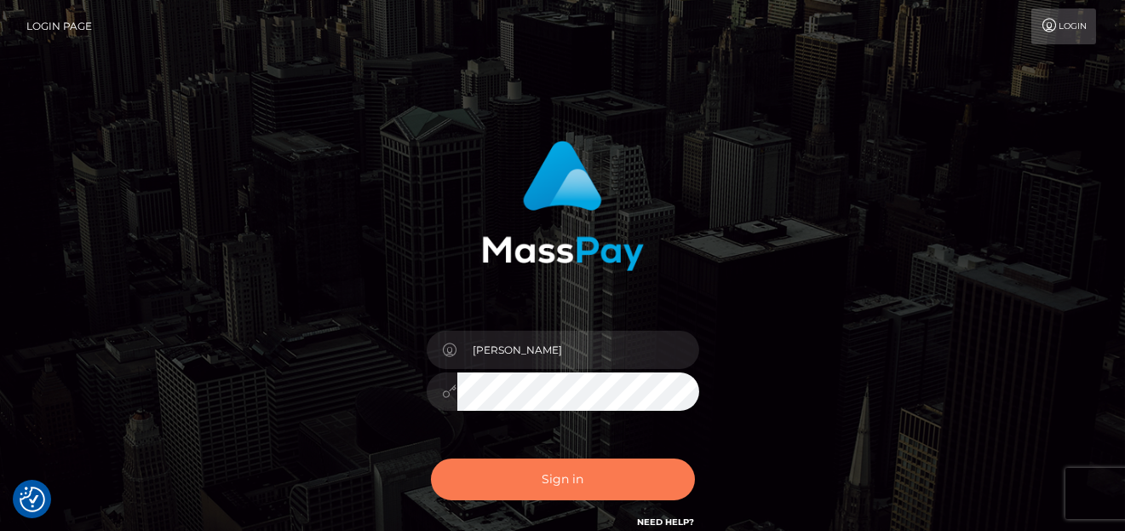
click at [513, 466] on button "Sign in" at bounding box center [563, 479] width 264 height 42
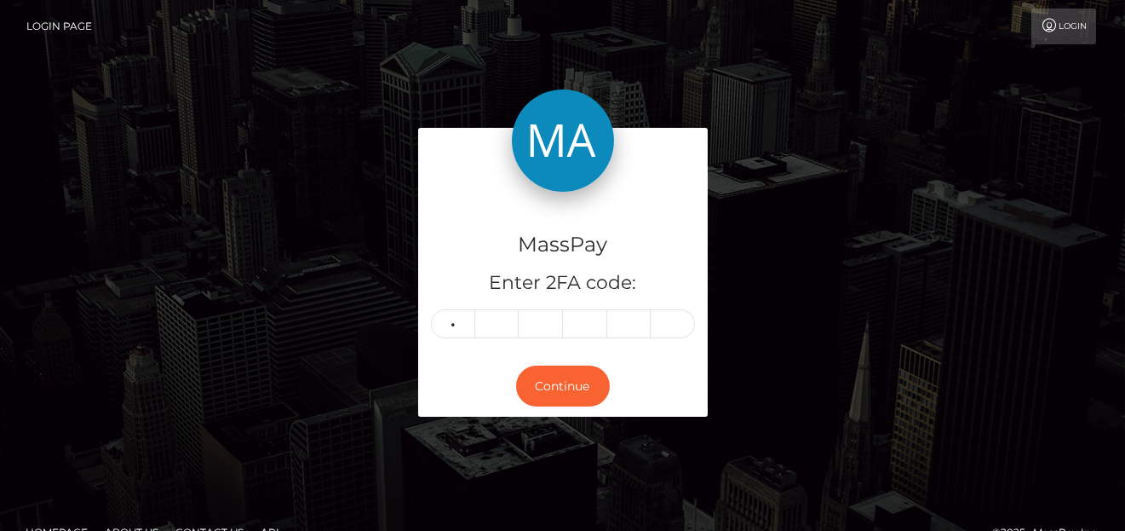
type input "9"
type input "5"
type input "2"
type input "3"
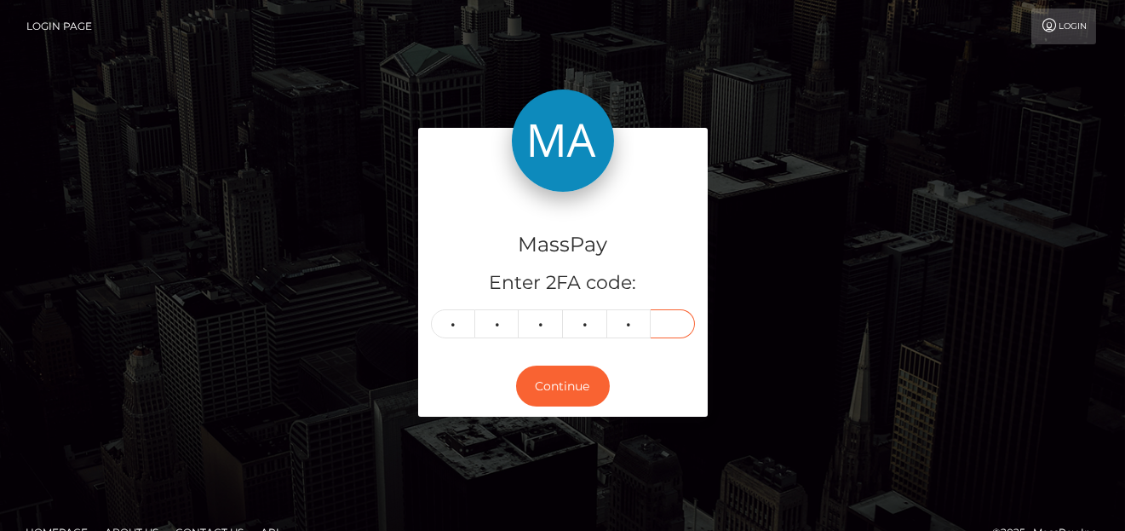
type input "6"
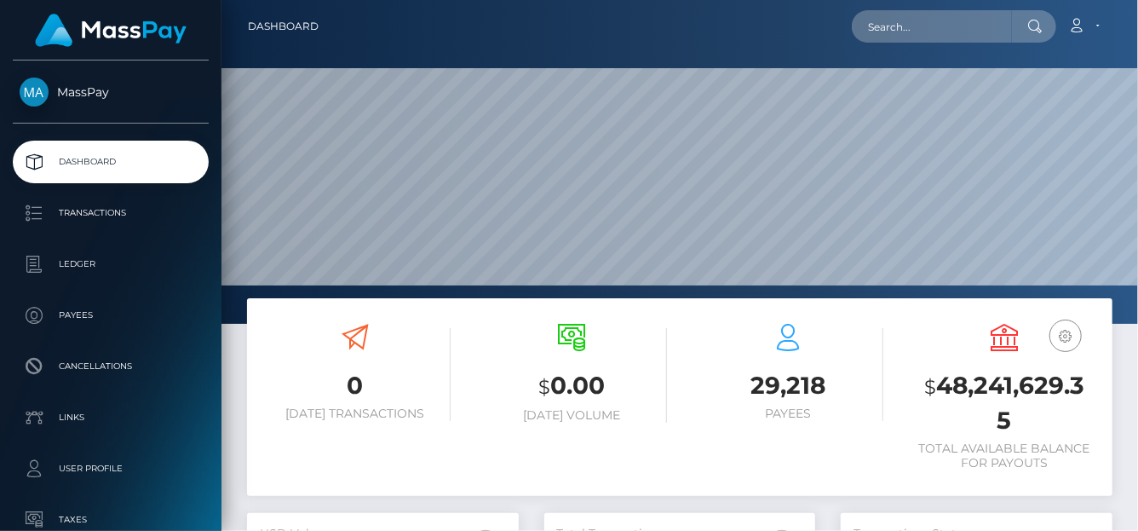
scroll to position [302, 272]
click at [868, 32] on input "text" at bounding box center [932, 26] width 160 height 32
paste input "[EMAIL_ADDRESS][DOMAIN_NAME]"
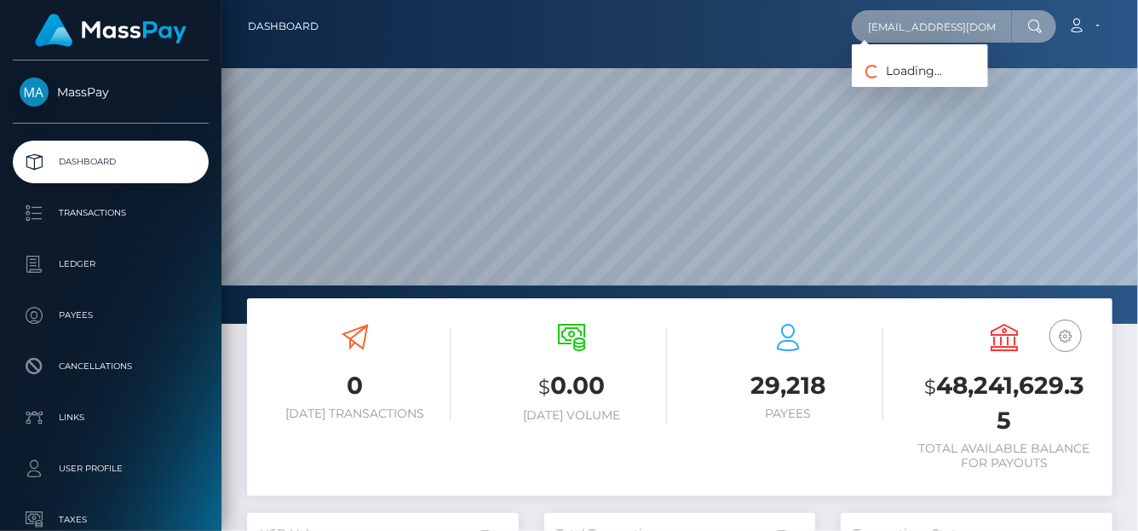
type input "[EMAIL_ADDRESS][DOMAIN_NAME]"
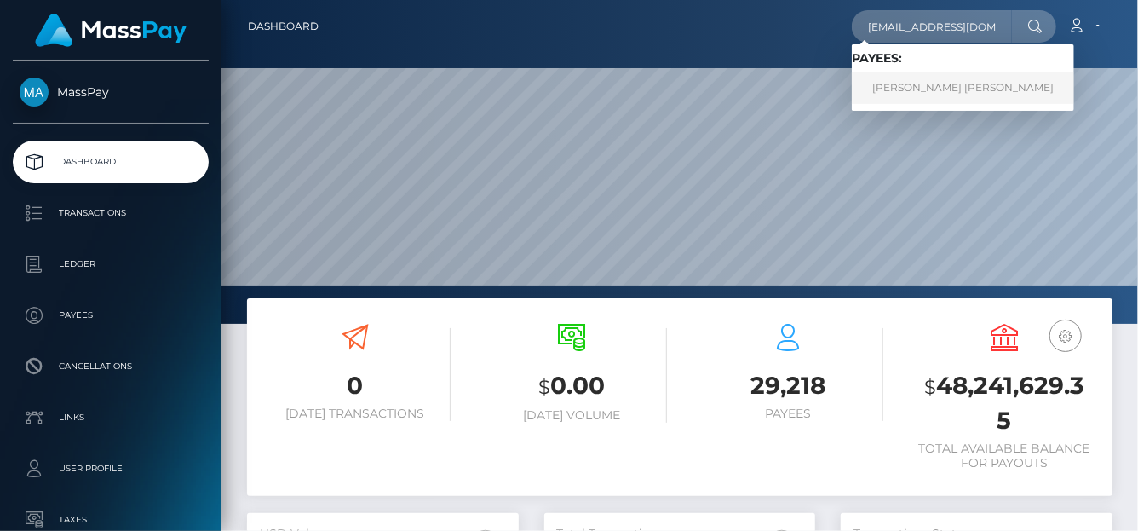
click at [890, 91] on link "[PERSON_NAME] [PERSON_NAME]" at bounding box center [963, 88] width 222 height 32
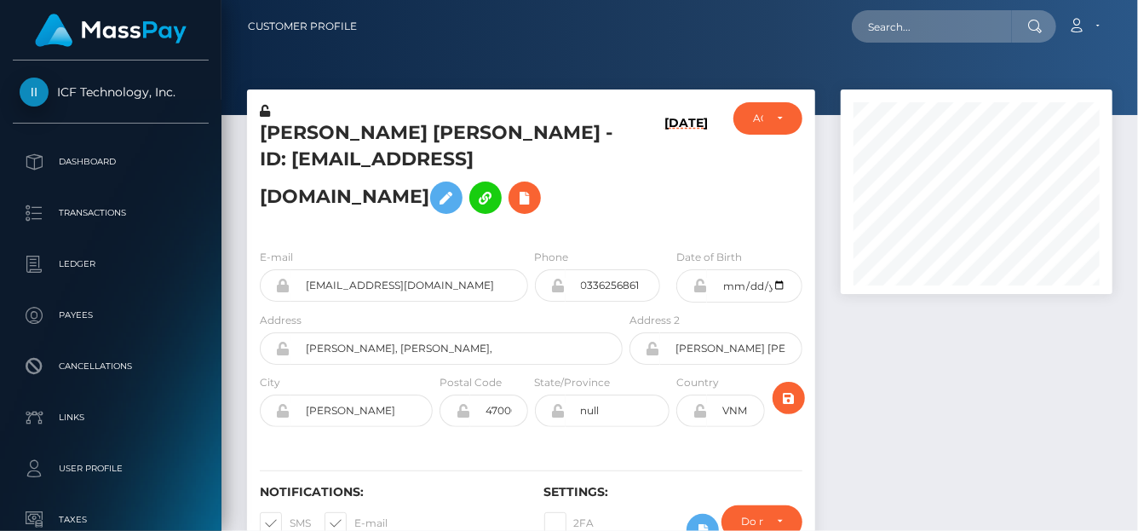
scroll to position [204, 272]
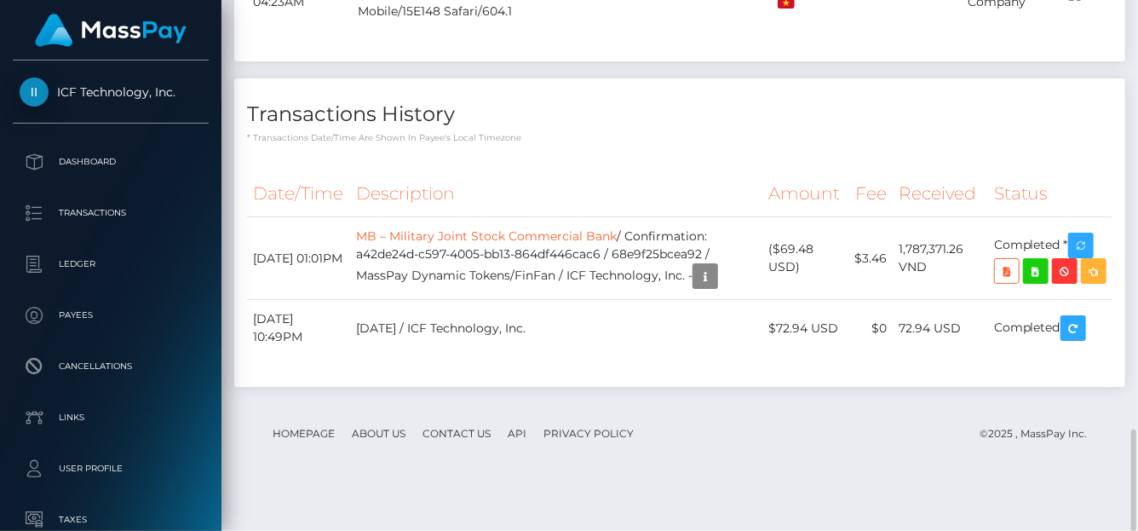
click at [607, 378] on div "Date/Time Description Amount Fee Received Status" at bounding box center [679, 274] width 865 height 208
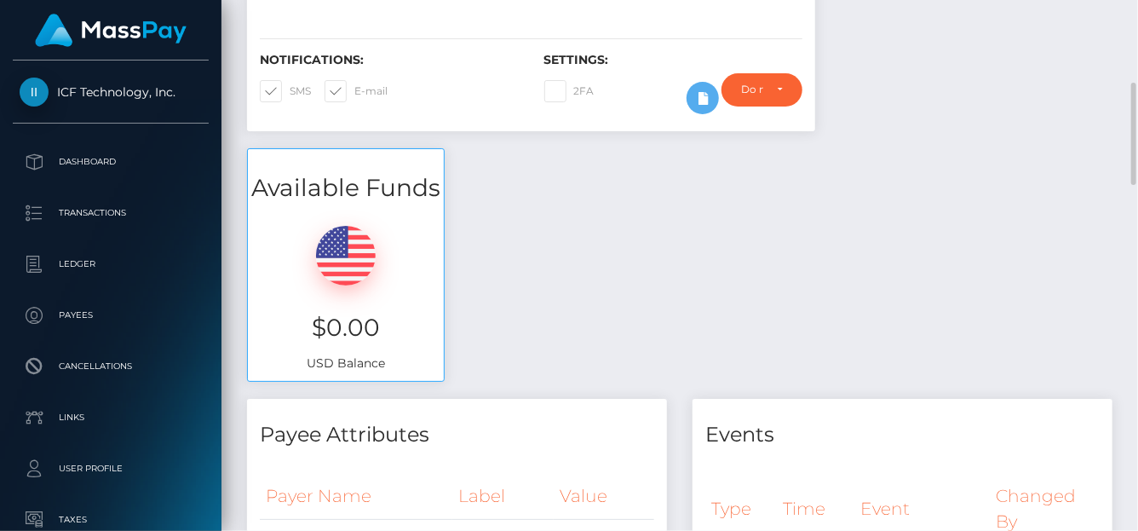
scroll to position [0, 0]
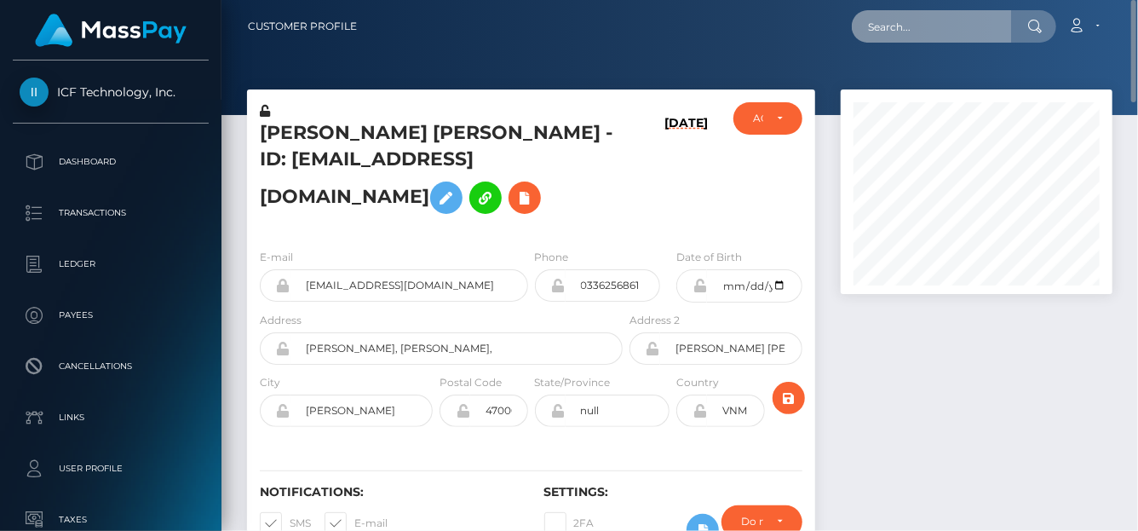
click at [870, 17] on input "text" at bounding box center [932, 26] width 160 height 32
paste input "453703122590638080"
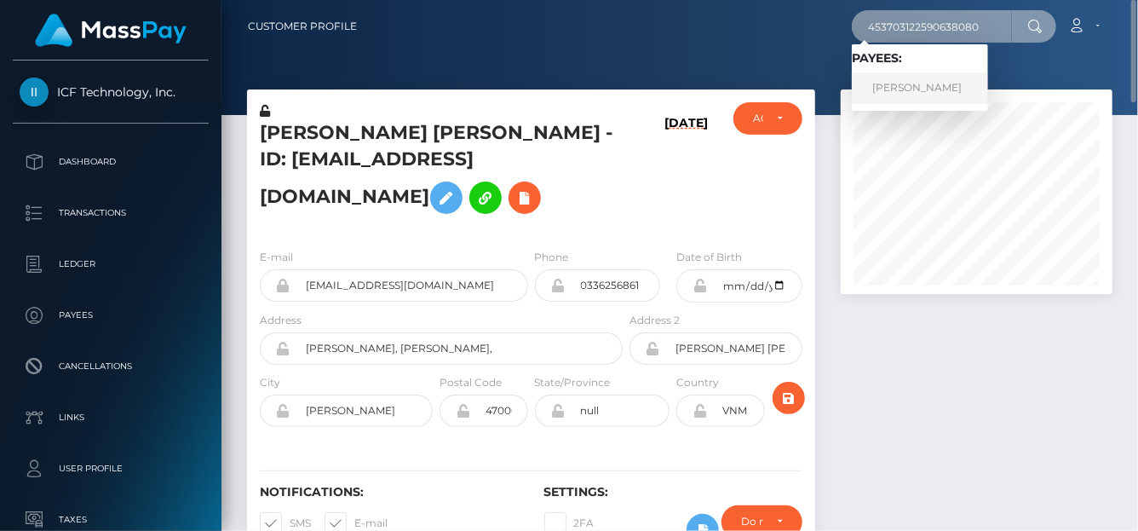
type input "453703122590638080"
click at [888, 95] on link "IUSTINA ANDREEVNA GORBACHEVA" at bounding box center [920, 88] width 136 height 32
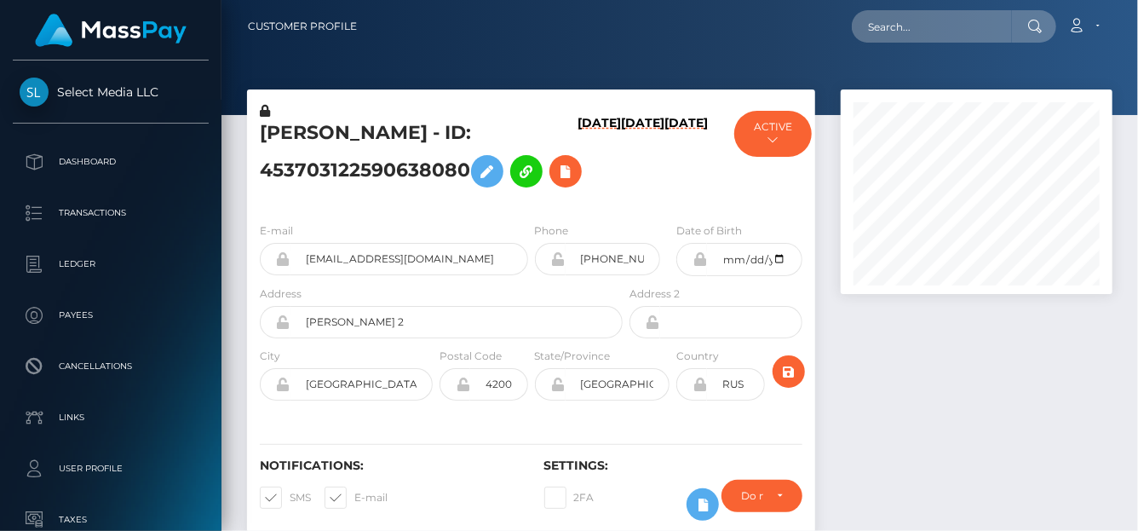
scroll to position [204, 272]
click at [578, 202] on h6 "09/19/25" at bounding box center [599, 159] width 43 height 86
click at [974, 26] on input "text" at bounding box center [932, 26] width 160 height 32
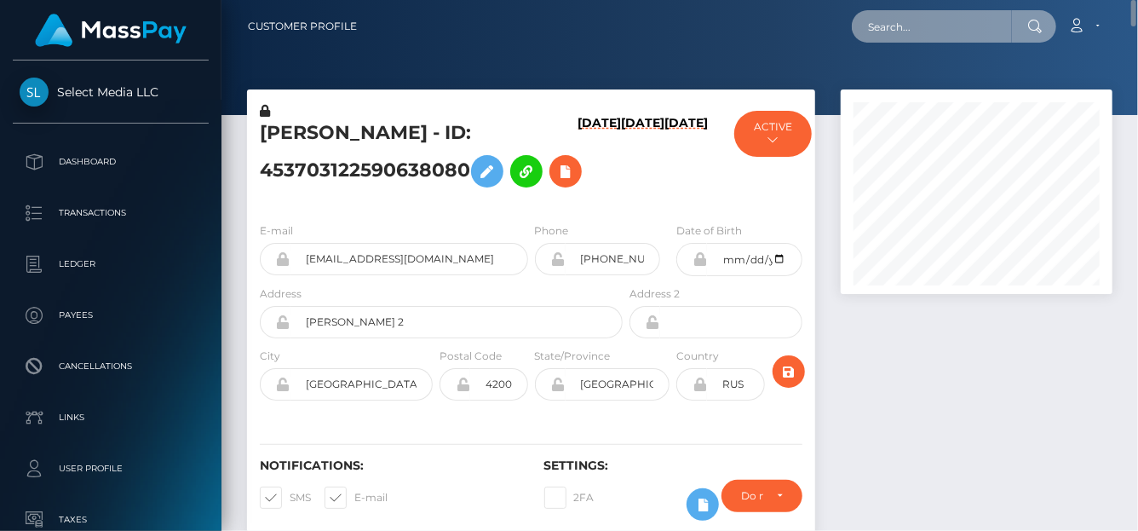
click at [975, 25] on input "text" at bounding box center [932, 26] width 160 height 32
paste input "allthingssecure27@gmail.com"
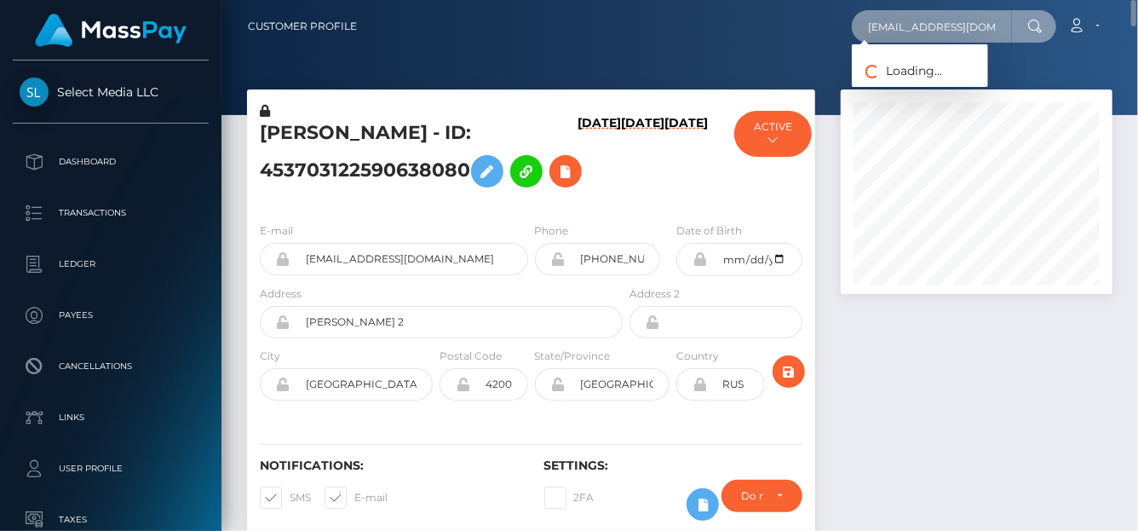
scroll to position [0, 29]
type input "allthingssecure27@gmail.com"
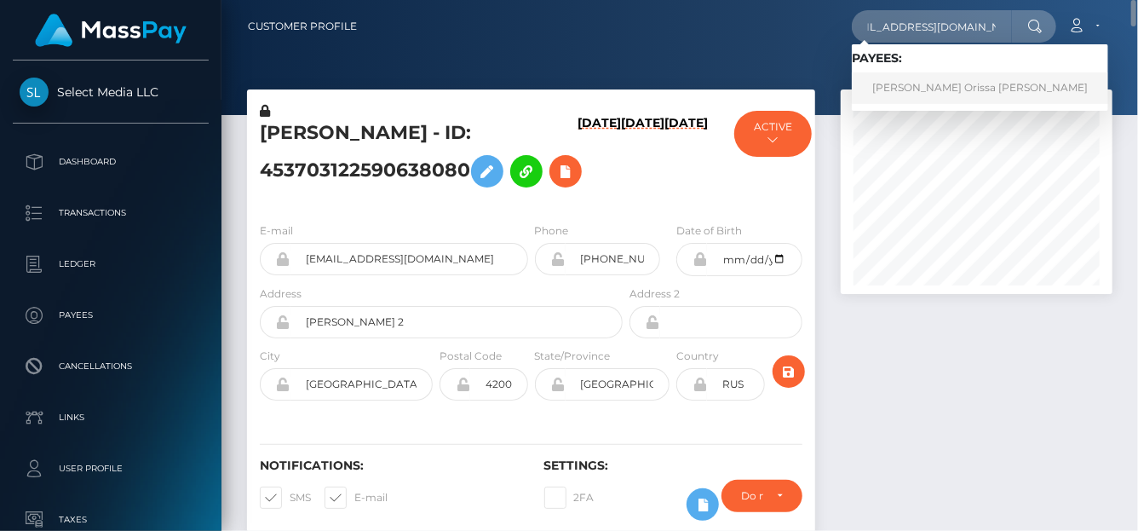
scroll to position [0, 0]
click at [922, 93] on link "Sandricka Orissa Thomas" at bounding box center [980, 88] width 256 height 32
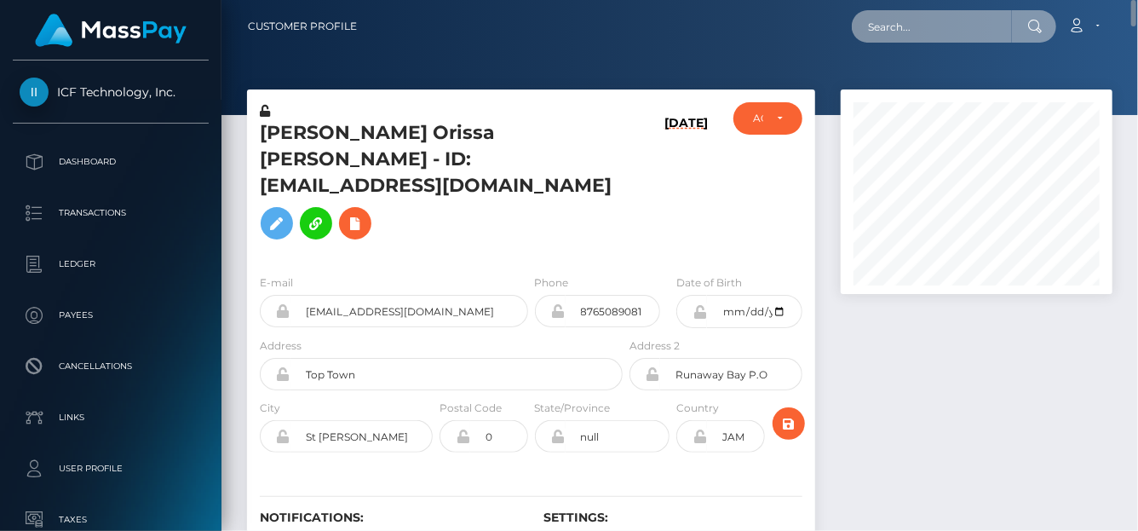
click at [884, 10] on input "text" at bounding box center [932, 26] width 160 height 32
paste input "[EMAIL_ADDRESS][DOMAIN_NAME]"
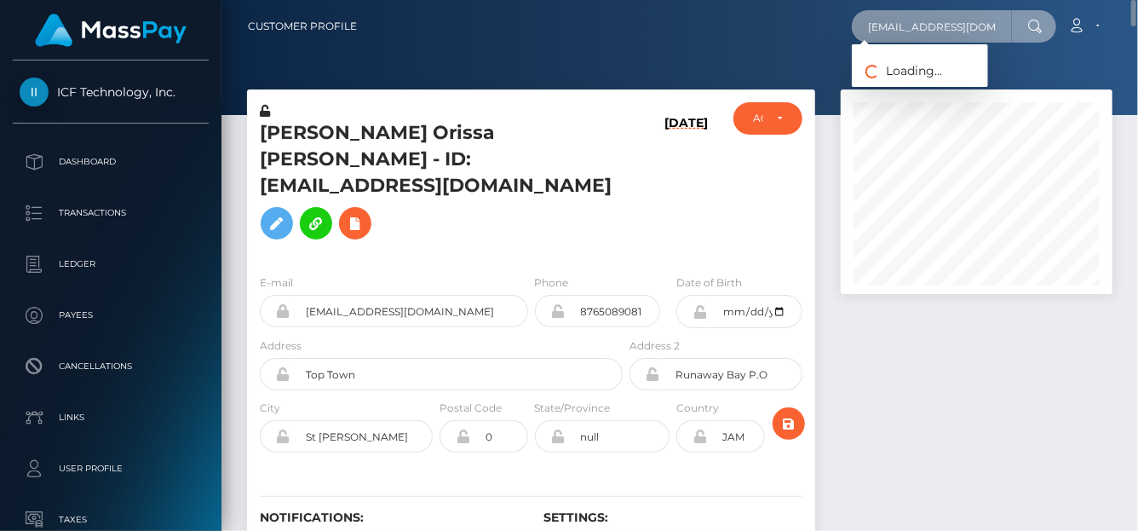
click at [982, 30] on input "[EMAIL_ADDRESS][DOMAIN_NAME]" at bounding box center [932, 26] width 160 height 32
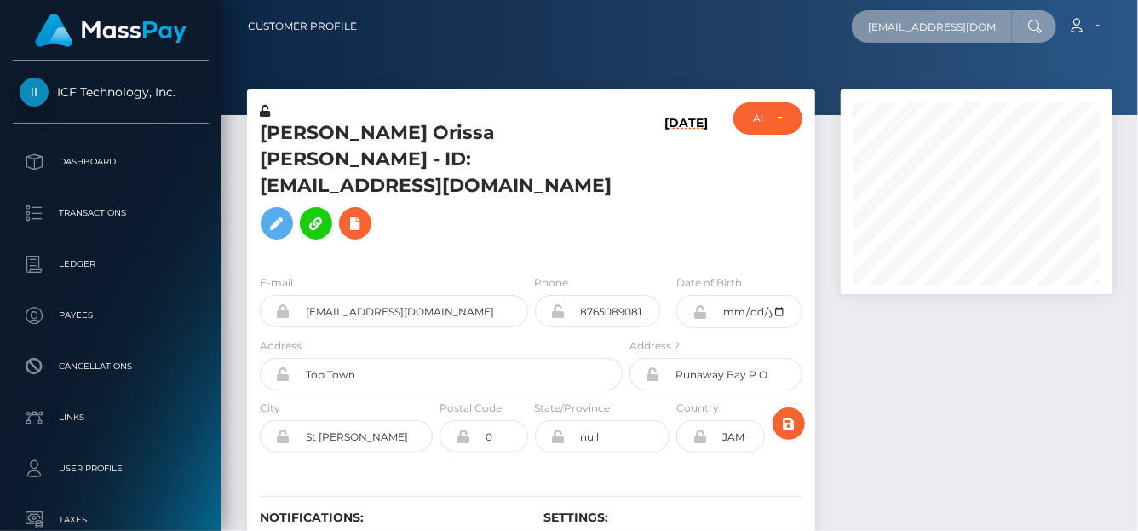
drag, startPoint x: 982, startPoint y: 30, endPoint x: 461, endPoint y: -42, distance: 526.2
click at [461, 0] on html "ICF Technology, Inc. Dashboard Transactions Ledger Payees Links" at bounding box center [569, 265] width 1138 height 531
paste input "ch"
type input "[EMAIL_ADDRESS][DOMAIN_NAME]"
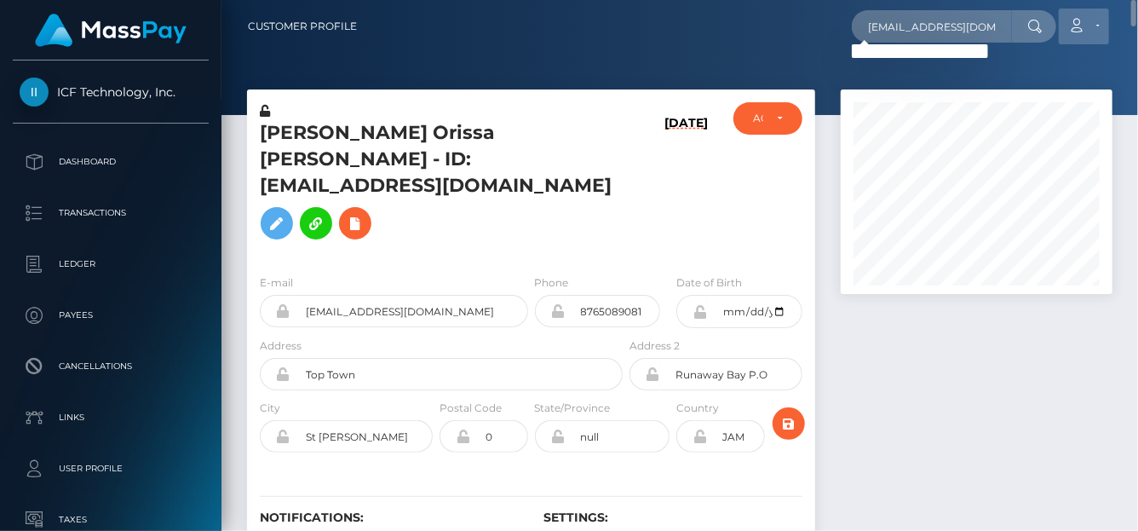
click at [1077, 23] on icon at bounding box center [1077, 26] width 18 height 14
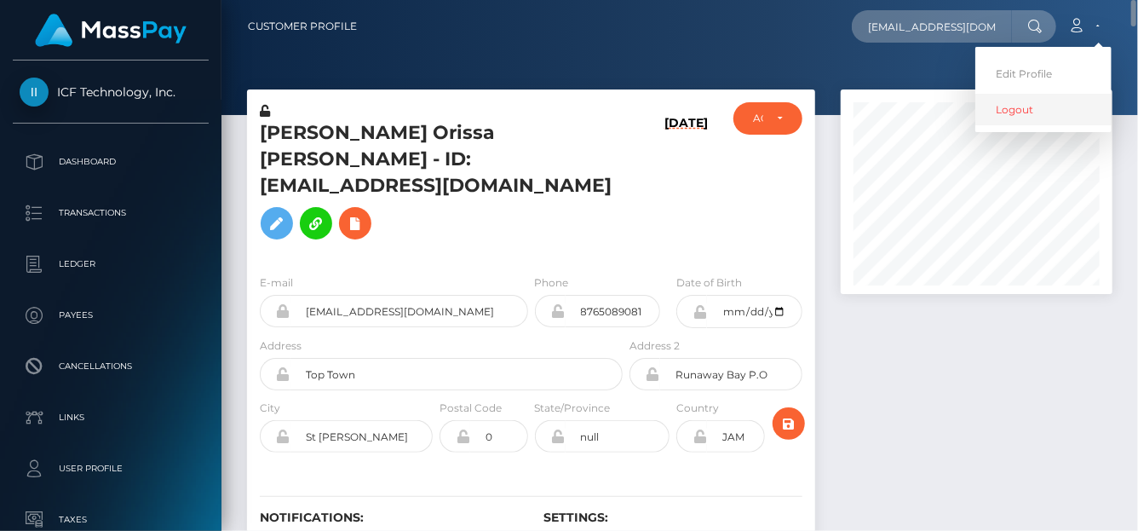
click at [1013, 112] on link "Logout" at bounding box center [1043, 110] width 136 height 32
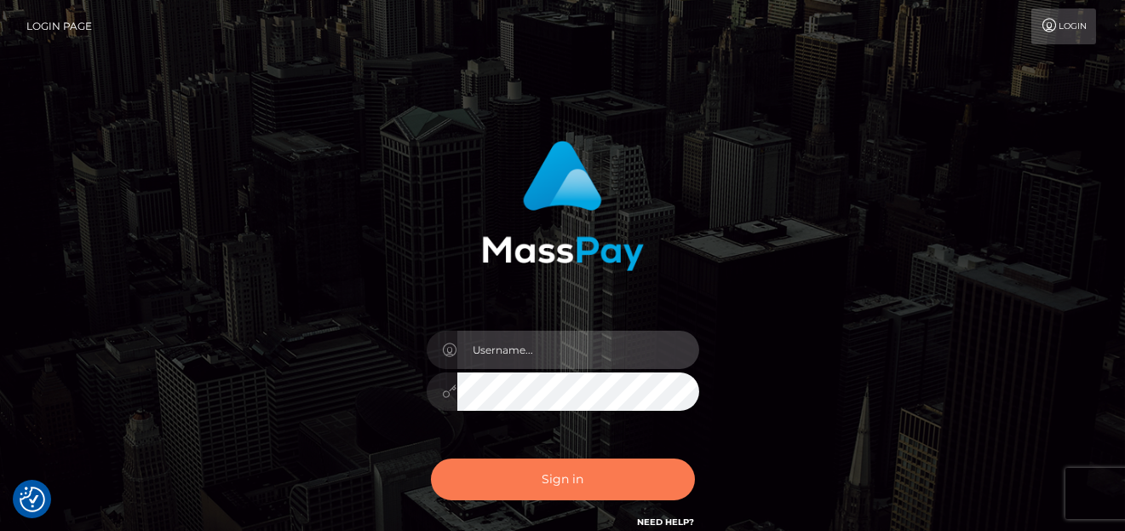
type input "denise"
click at [543, 485] on button "Sign in" at bounding box center [563, 479] width 264 height 42
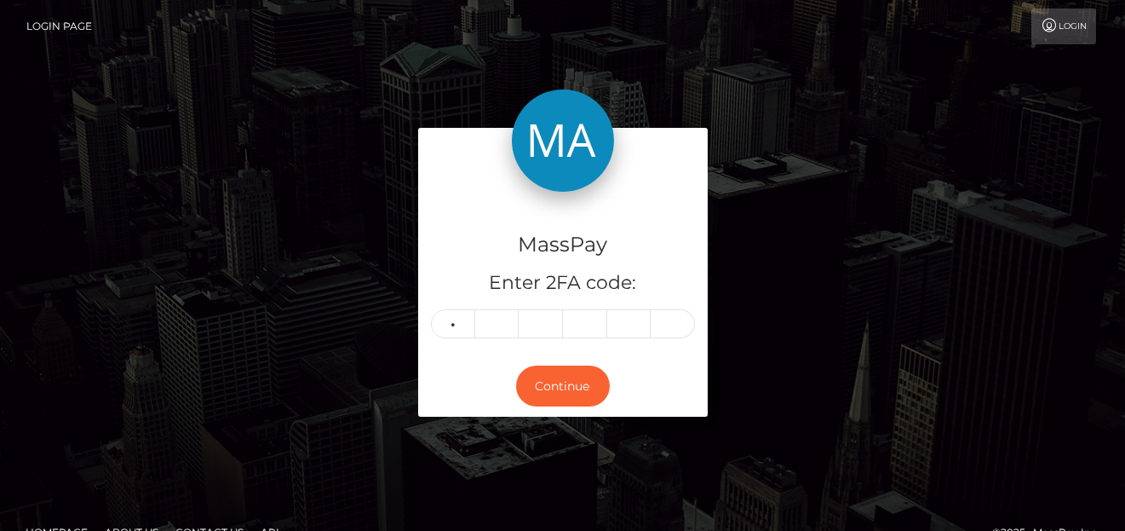
type input "1"
type input "6"
type input "7"
type input "6"
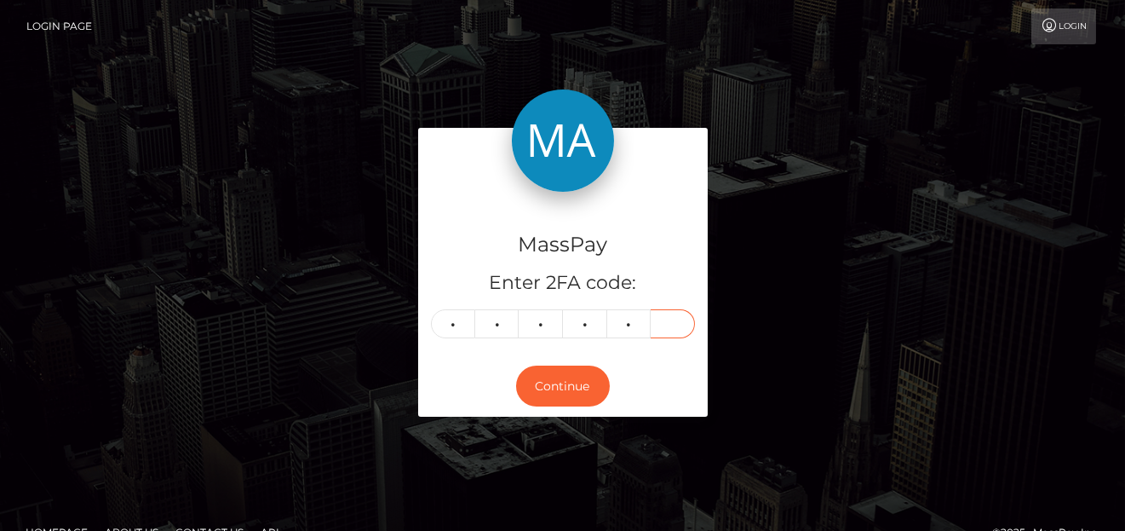
type input "1"
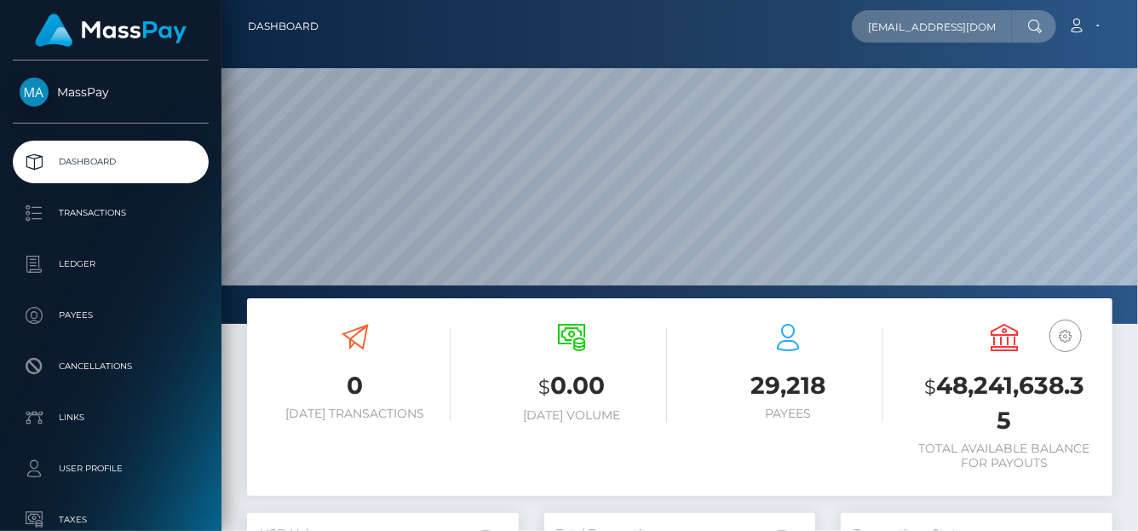
scroll to position [302, 272]
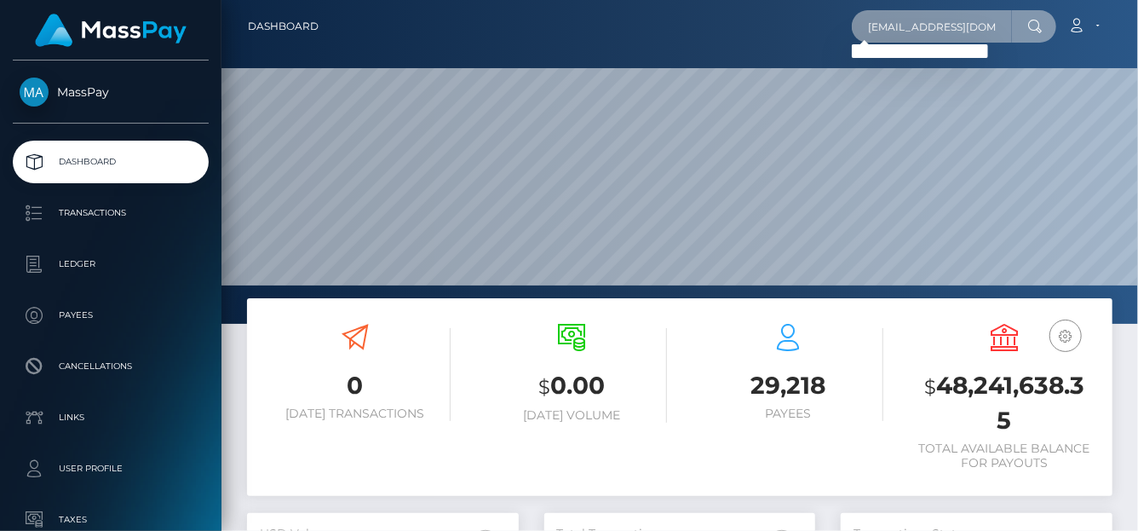
drag, startPoint x: 979, startPoint y: 34, endPoint x: 514, endPoint y: -20, distance: 467.3
click at [514, 0] on html "MassPay Dashboard Transactions Ledger Payees Cancellations Links" at bounding box center [569, 265] width 1138 height 531
paste input "org"
drag, startPoint x: 974, startPoint y: 23, endPoint x: 478, endPoint y: -27, distance: 498.3
click at [478, 0] on html "MassPay Dashboard Transactions Ledger Payees Cancellations Links" at bounding box center [569, 265] width 1138 height 531
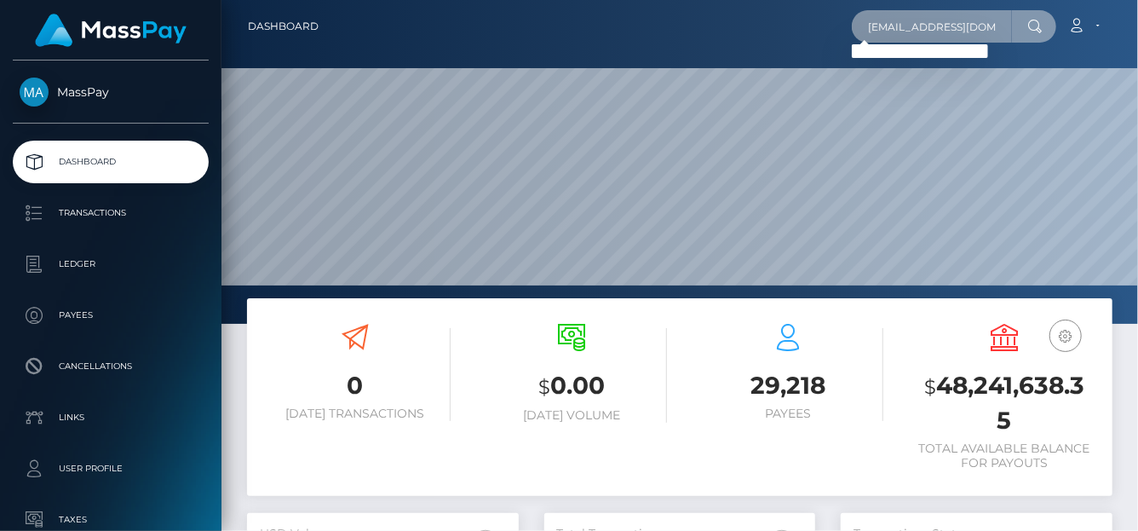
paste input "c.sterling@shaw.ca"
drag, startPoint x: 991, startPoint y: 32, endPoint x: 636, endPoint y: -20, distance: 359.1
click at [636, 0] on html "MassPay Dashboard Transactions Ledger Payees Cancellations Links" at bounding box center [569, 265] width 1138 height 531
paste input "brendis_pr3tty@hotmail.com"
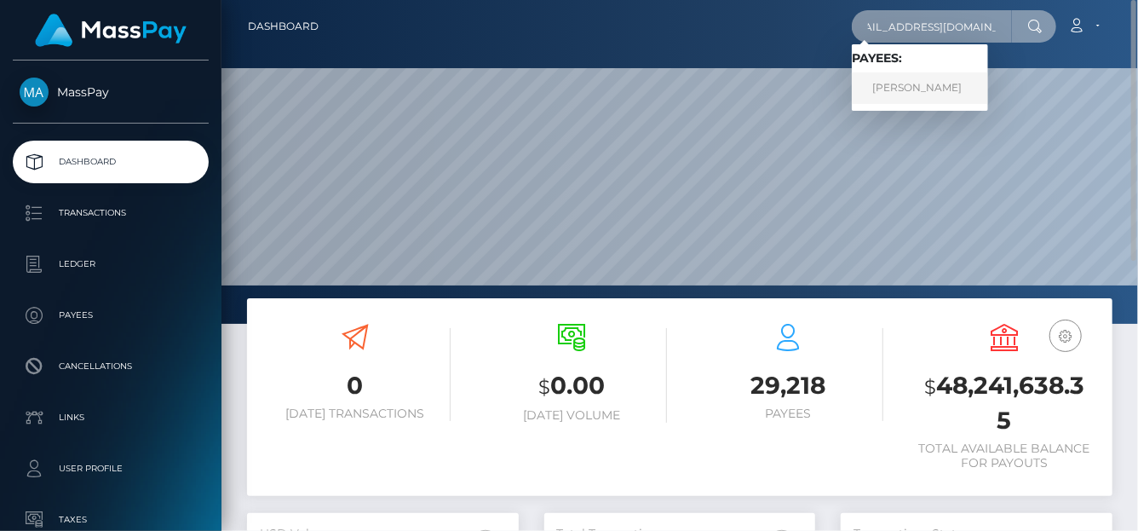
type input "brendis_pr3tty@hotmail.com"
click at [886, 93] on link "Brenda" at bounding box center [920, 88] width 136 height 32
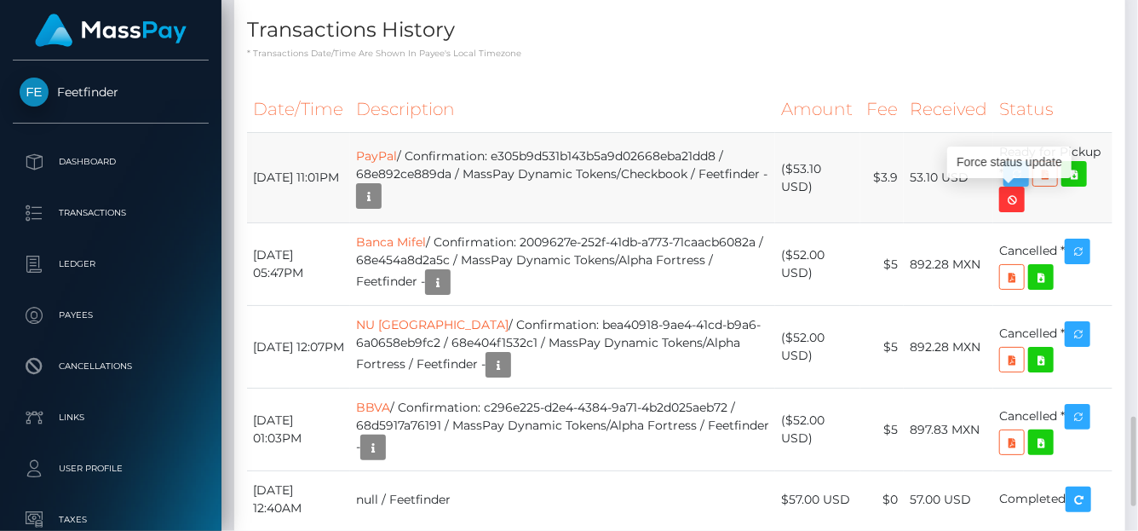
scroll to position [204, 272]
click at [1016, 185] on icon "button" at bounding box center [1016, 174] width 20 height 21
drag, startPoint x: 1016, startPoint y: 188, endPoint x: 399, endPoint y: 175, distance: 617.7
click at [1016, 185] on icon "button" at bounding box center [1016, 174] width 20 height 21
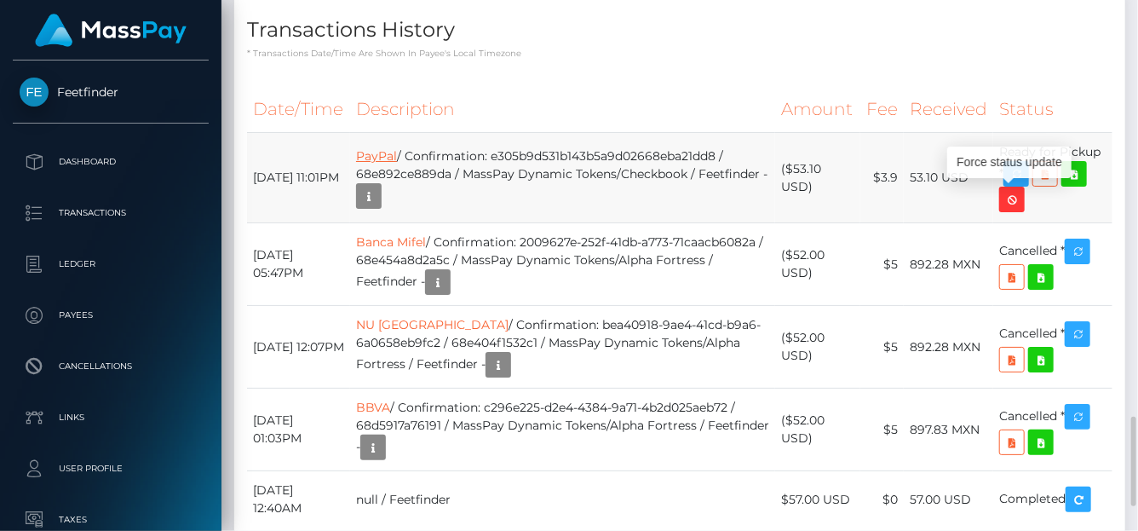
click at [397, 164] on link "PayPal" at bounding box center [376, 155] width 41 height 15
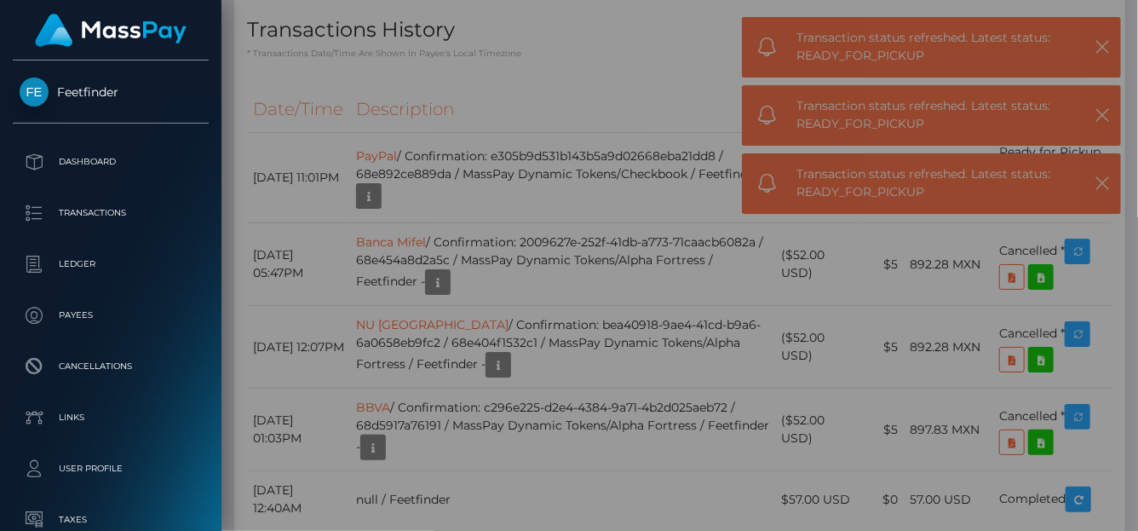
click at [396, 177] on div "Output:" at bounding box center [611, 180] width 596 height 213
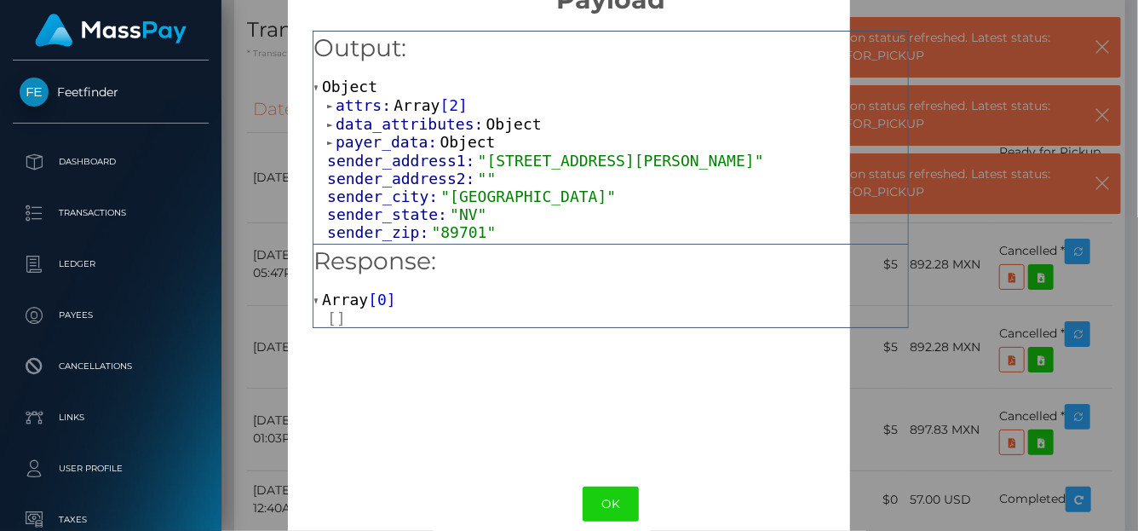
scroll to position [66, 0]
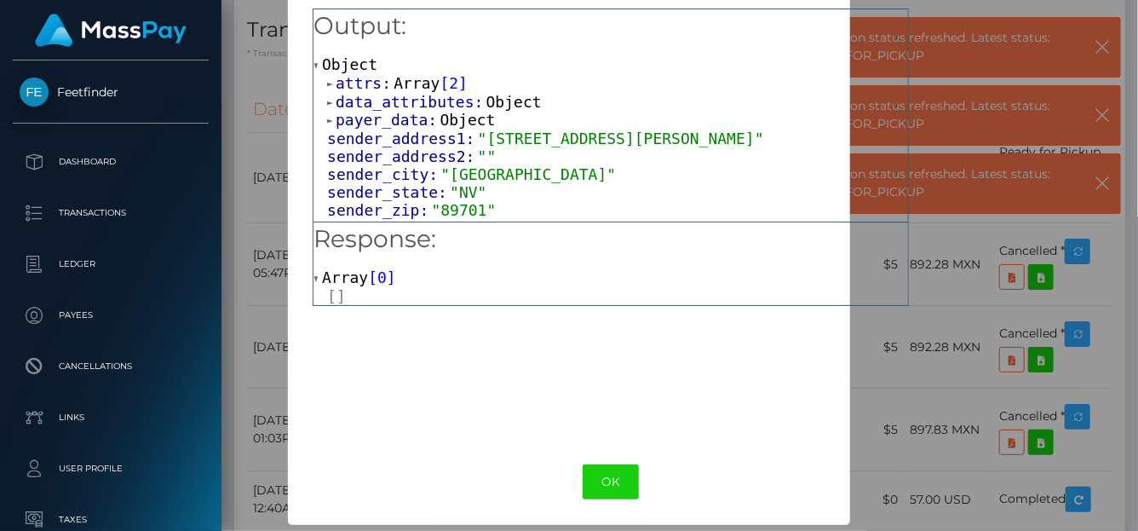
click at [368, 276] on span "[" at bounding box center [372, 277] width 9 height 18
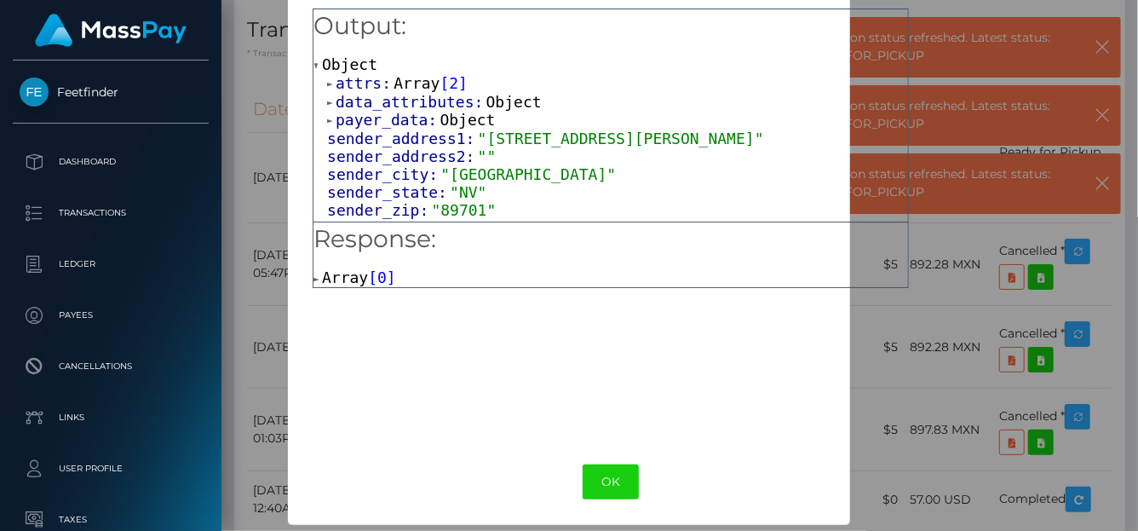
click at [368, 276] on span "[" at bounding box center [372, 277] width 9 height 18
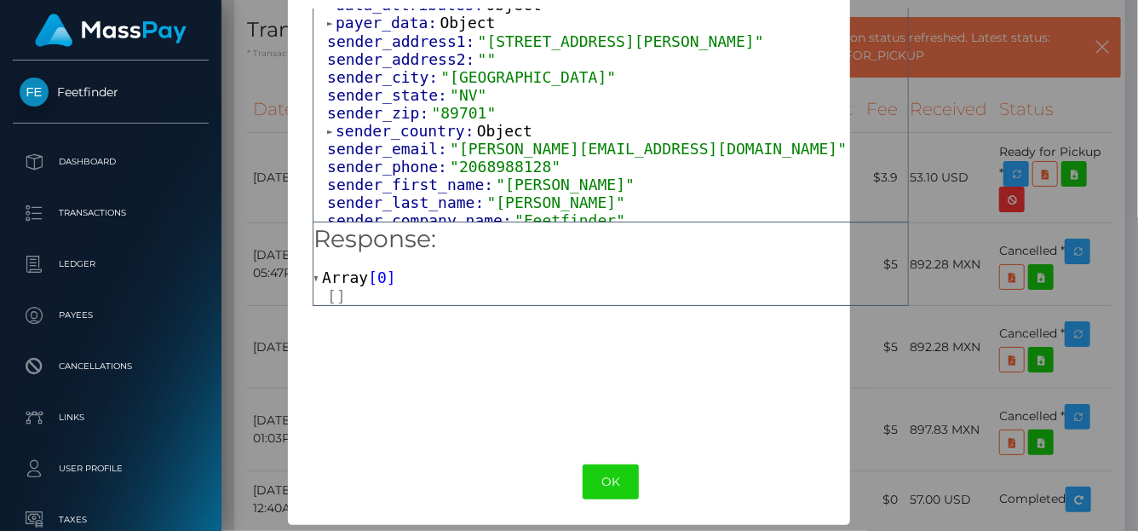
scroll to position [0, 0]
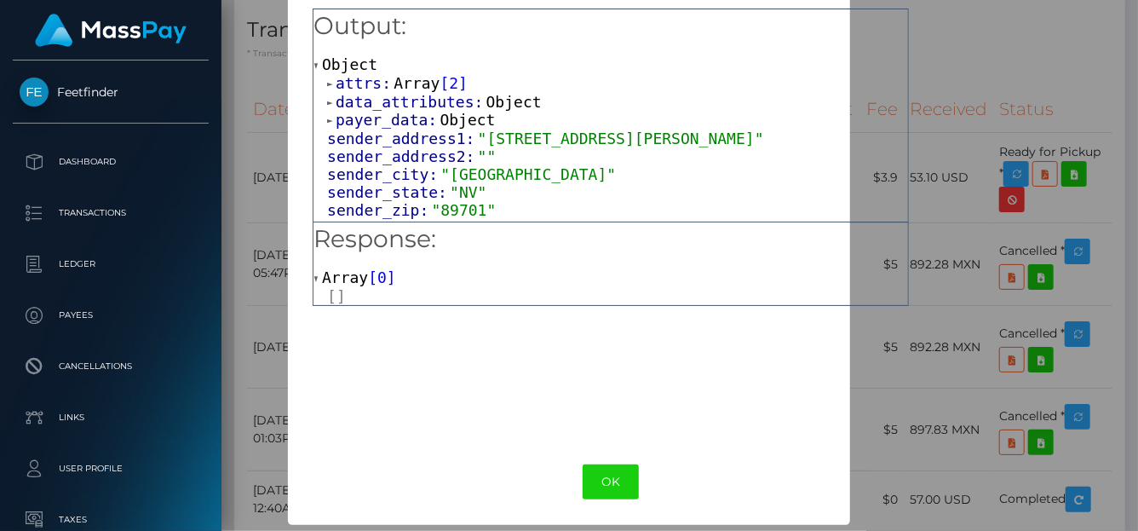
click at [449, 83] on span "2" at bounding box center [453, 83] width 9 height 18
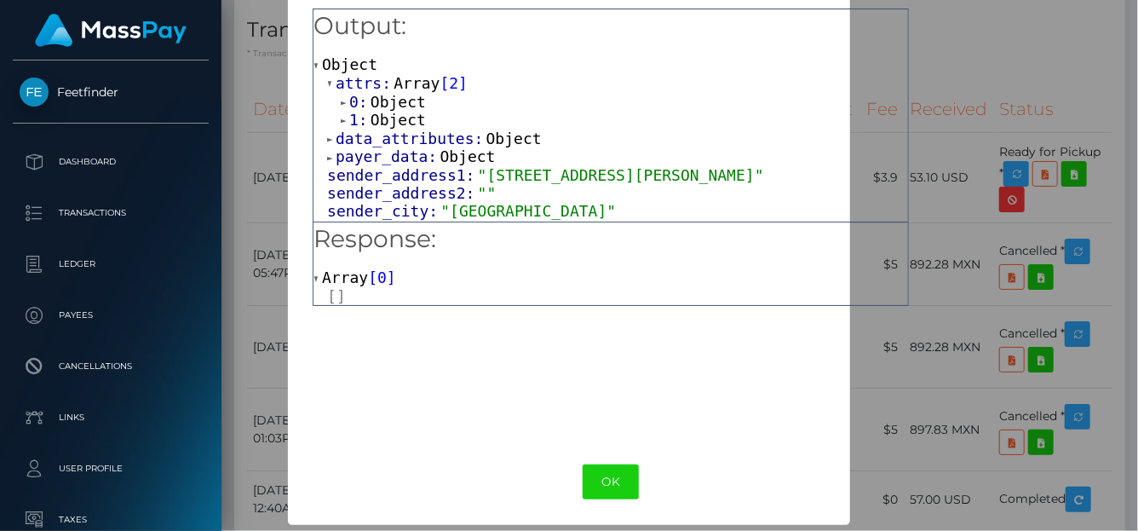
click at [353, 117] on span "1:" at bounding box center [359, 120] width 21 height 18
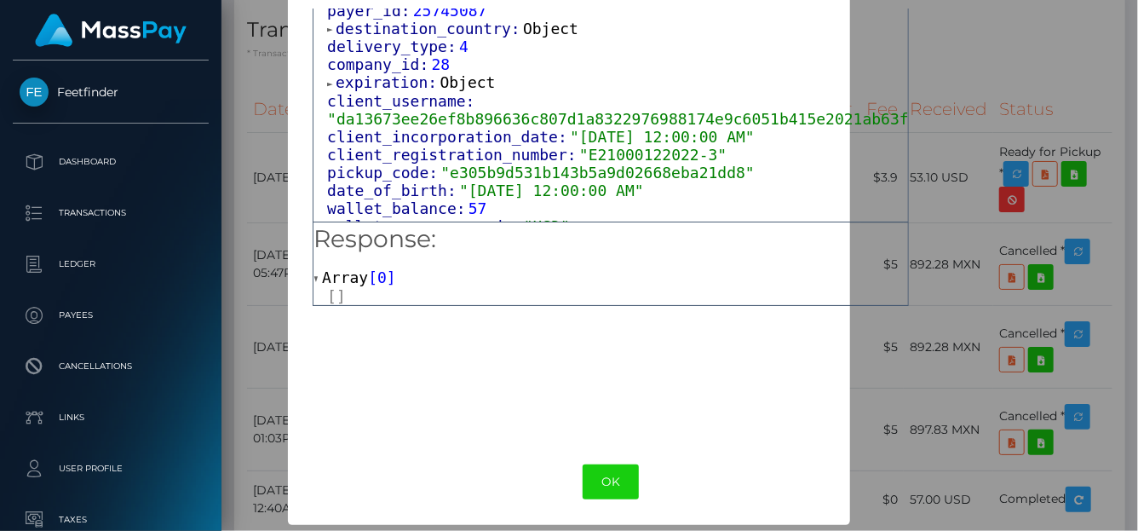
scroll to position [1192, 0]
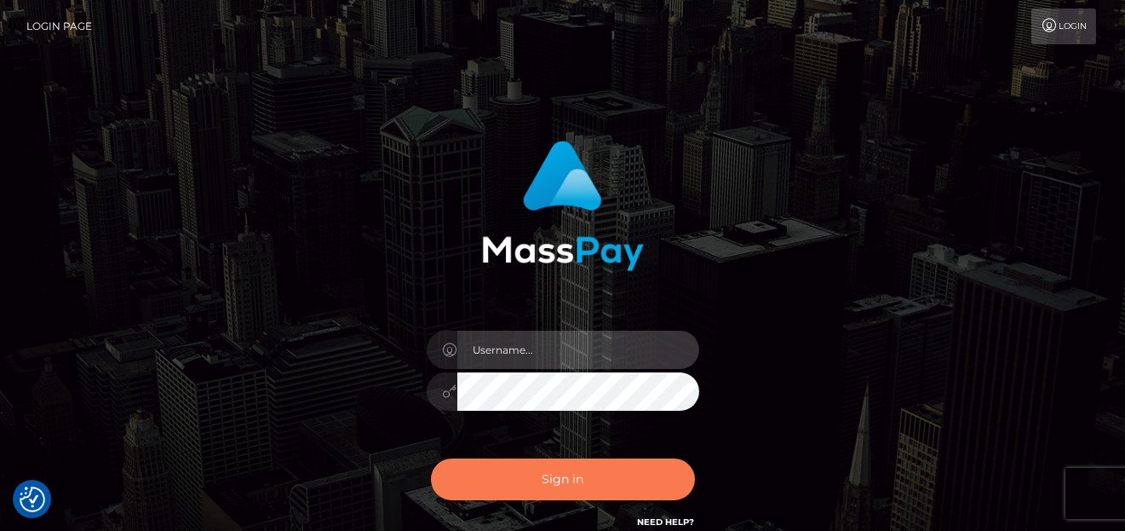
type input "[PERSON_NAME]"
click at [542, 468] on button "Sign in" at bounding box center [563, 479] width 264 height 42
type input "[PERSON_NAME]"
click at [535, 467] on button "Sign in" at bounding box center [563, 479] width 264 height 42
click at [526, 471] on button "Sign in" at bounding box center [563, 479] width 264 height 42
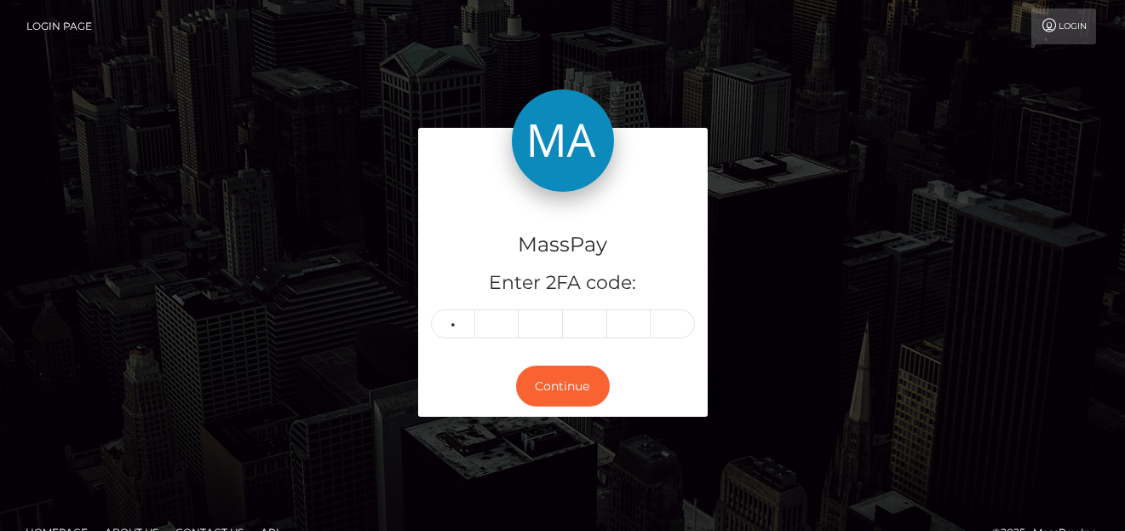
type input "8"
type input "1"
type input "9"
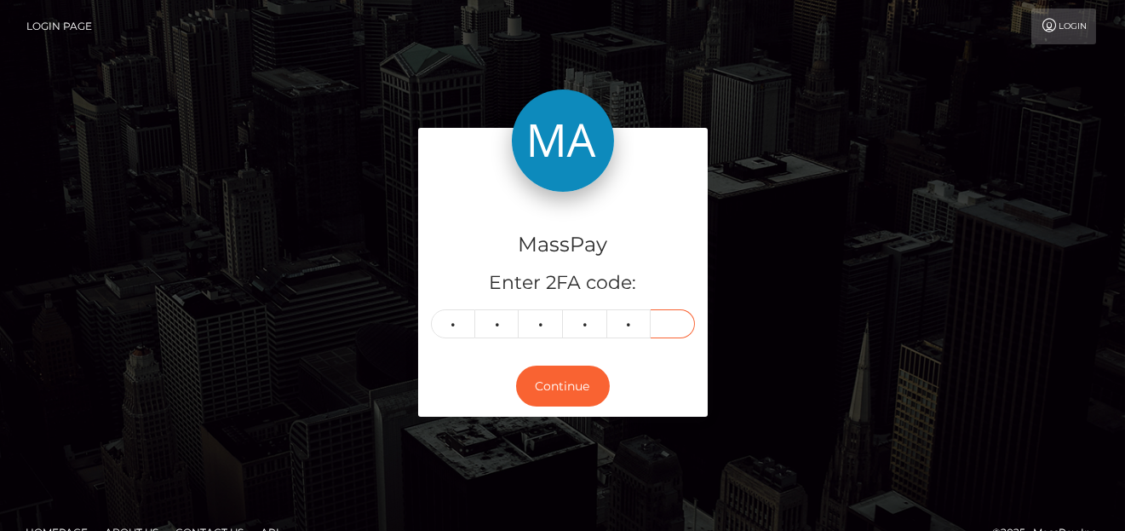
type input "8"
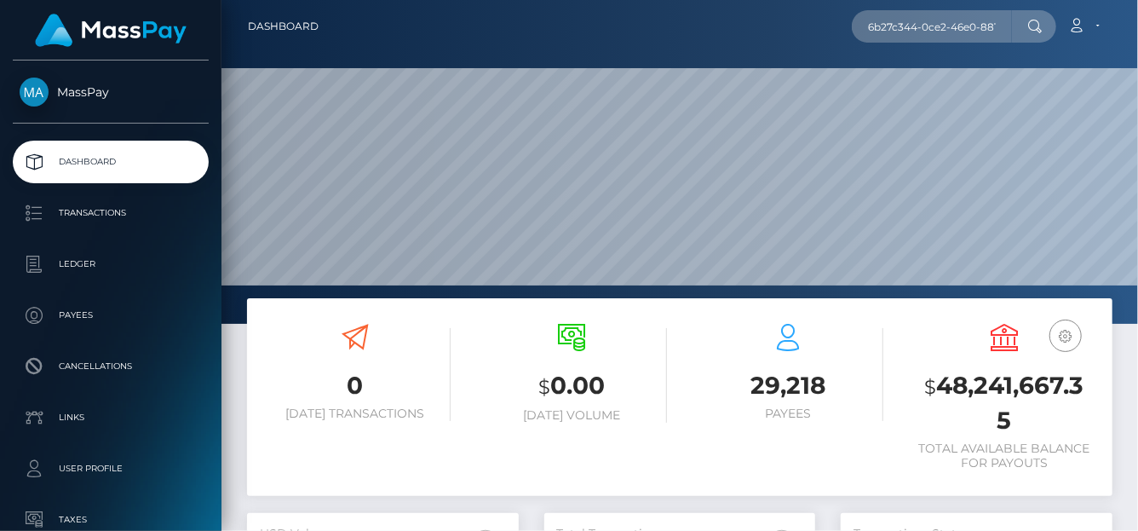
scroll to position [0, 88]
click at [1008, 21] on input "6b27c344-0ce2-46e0-881d-ebd7abf4f9a8\" at bounding box center [932, 26] width 160 height 32
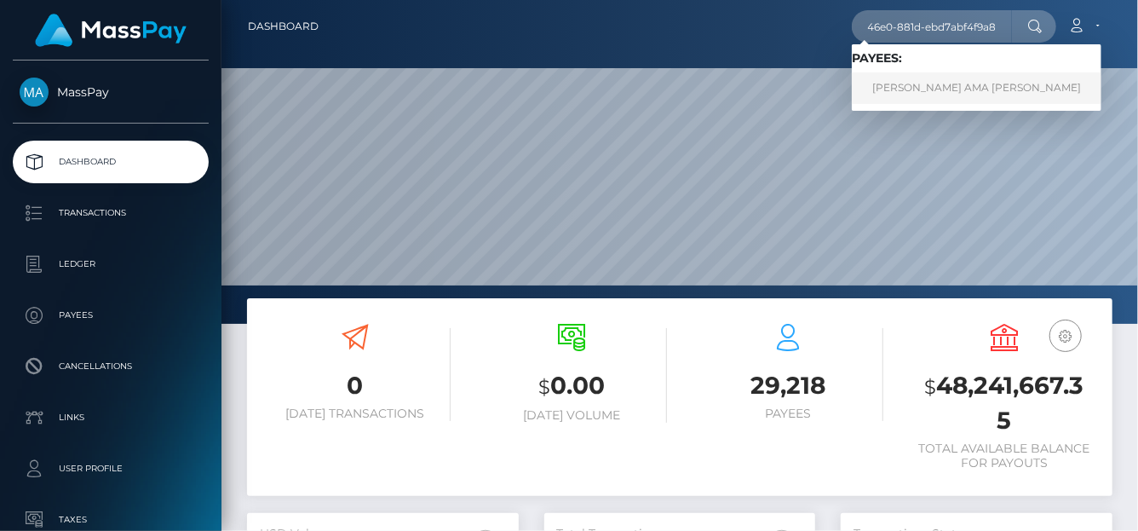
type input "6b27c344-0ce2-46e0-881d-ebd7abf4f9a8"
click at [897, 95] on link "[PERSON_NAME] AMA [PERSON_NAME]" at bounding box center [977, 88] width 250 height 32
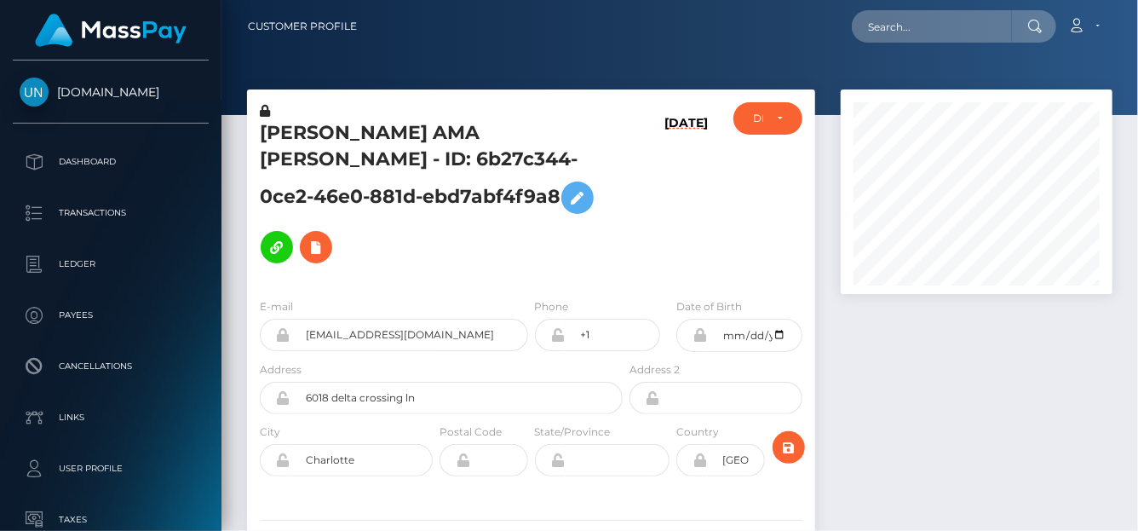
scroll to position [204, 272]
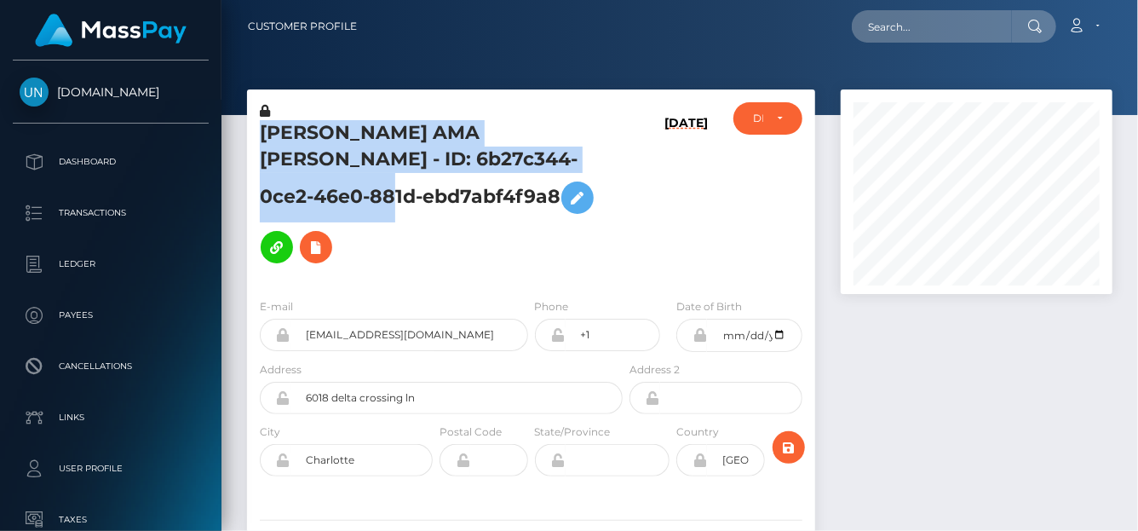
drag, startPoint x: 558, startPoint y: 167, endPoint x: 254, endPoint y: 130, distance: 306.3
click at [254, 130] on div "GIFTY AMA MENSAH - ID: 6b27c344-0ce2-46e0-881d-ebd7abf4f9a8" at bounding box center [436, 193] width 379 height 182
copy h5 "GIFTY AMA MENSAH - ID: 6b27c344-0ce2-46e0-881d-ebd7abf4f9a8"
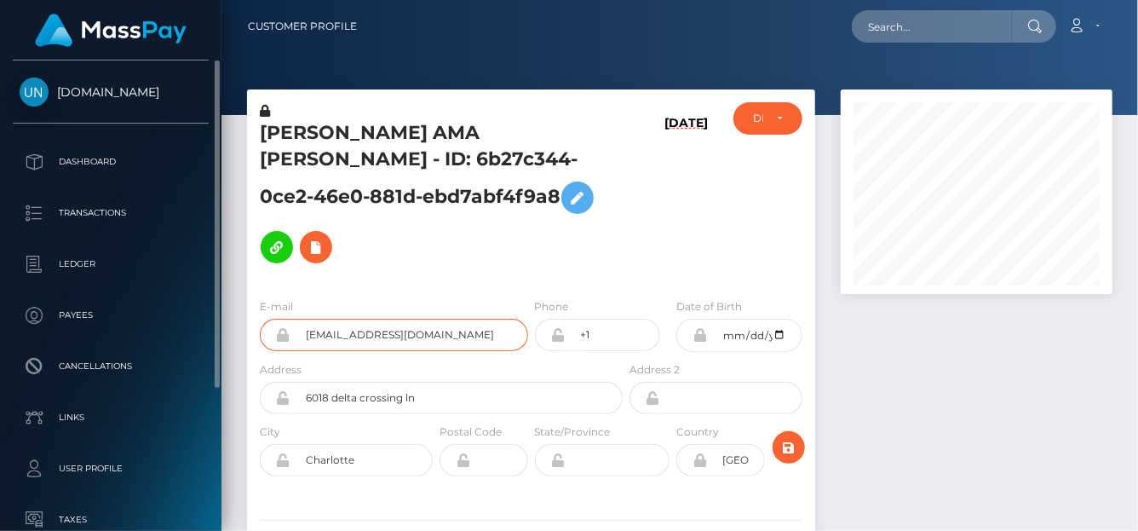
drag, startPoint x: 467, startPoint y: 319, endPoint x: 159, endPoint y: 289, distance: 309.0
click at [159, 289] on div "Unlockt.me Dashboard Transactions Ledger Payees" at bounding box center [569, 265] width 1138 height 531
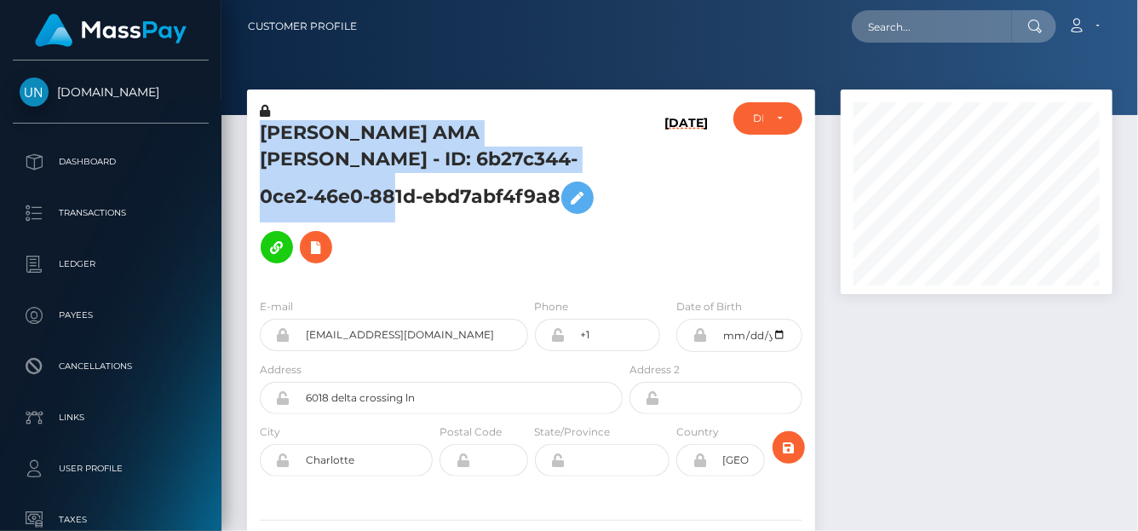
drag, startPoint x: 307, startPoint y: 125, endPoint x: 560, endPoint y: 160, distance: 255.4
click at [560, 160] on div "GIFTY AMA MENSAH - ID: 6b27c344-0ce2-46e0-881d-ebd7abf4f9a8" at bounding box center [436, 193] width 379 height 182
